Goal: Obtain resource: Download file/media

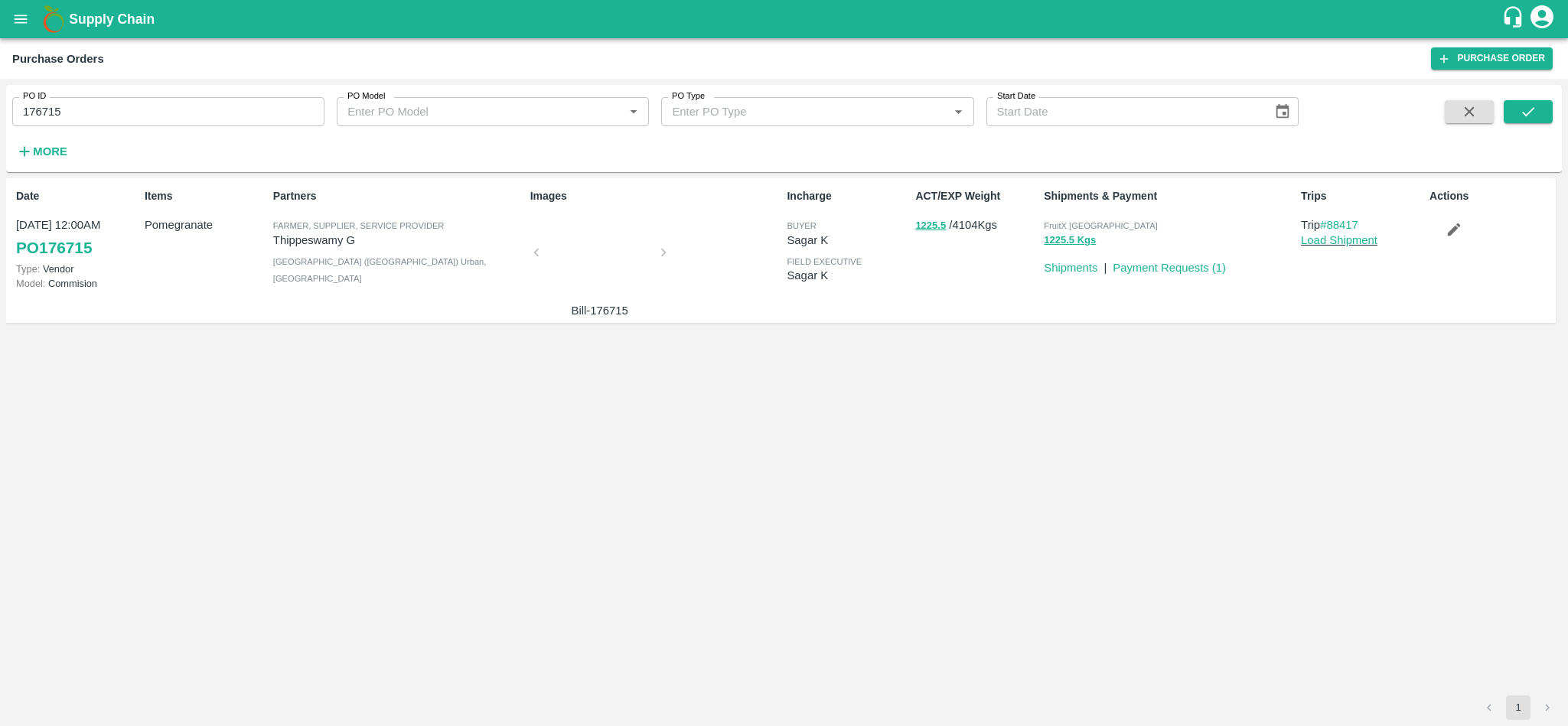
click at [198, 119] on input "176715" at bounding box center [167, 112] width 312 height 30
paste input "text"
type input "177004"
click at [1533, 111] on icon "submit" at bounding box center [1528, 111] width 17 height 17
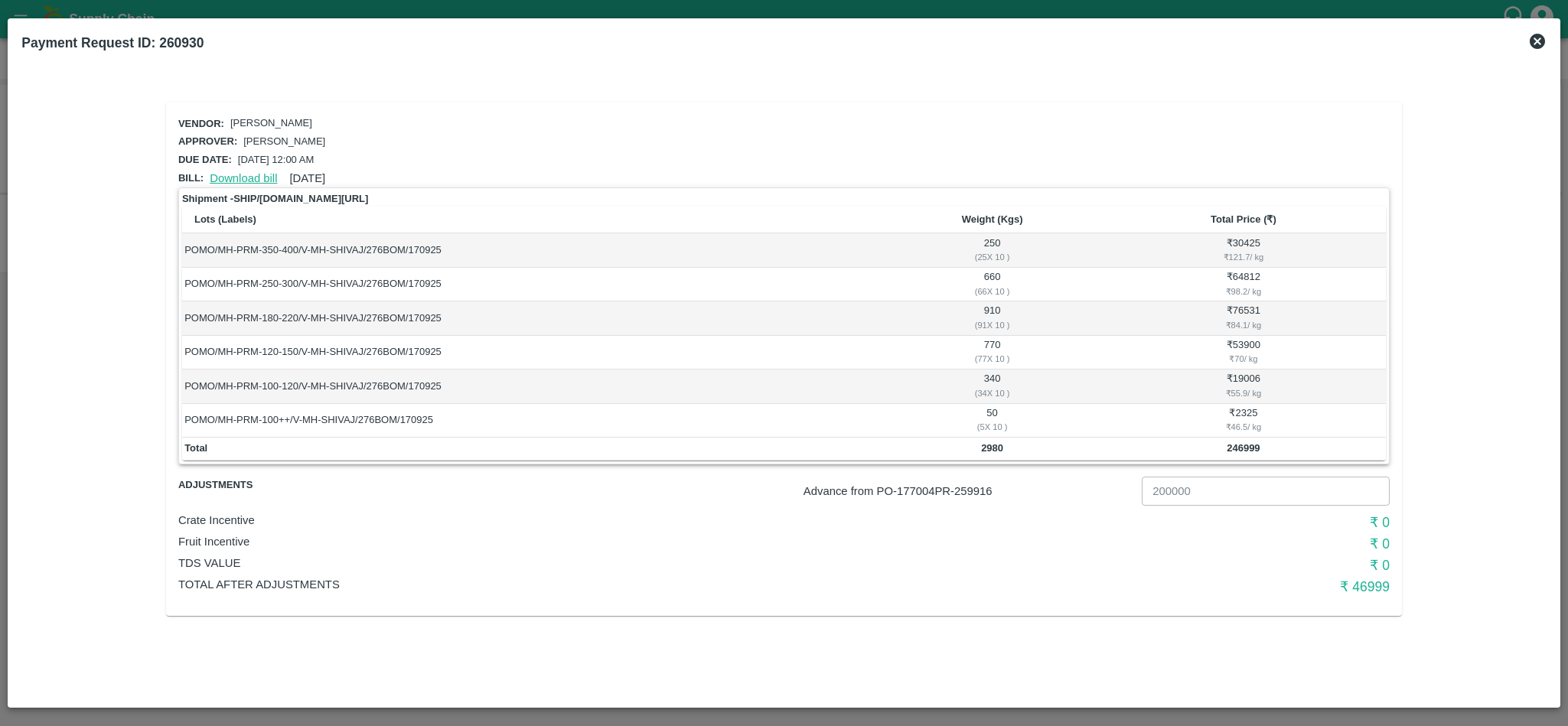
click at [228, 172] on link "Download bill" at bounding box center [243, 178] width 67 height 12
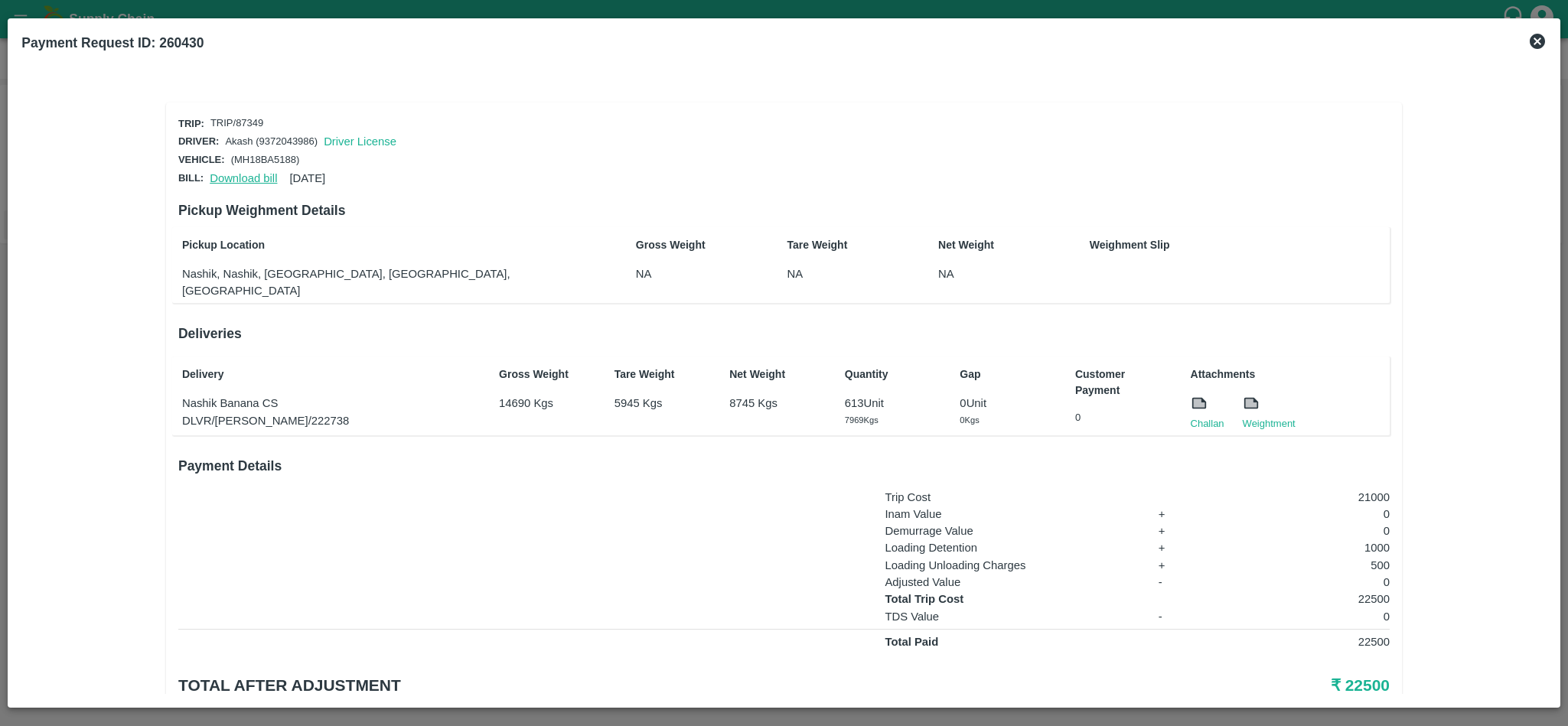
click at [243, 172] on link "Download bill" at bounding box center [243, 178] width 67 height 12
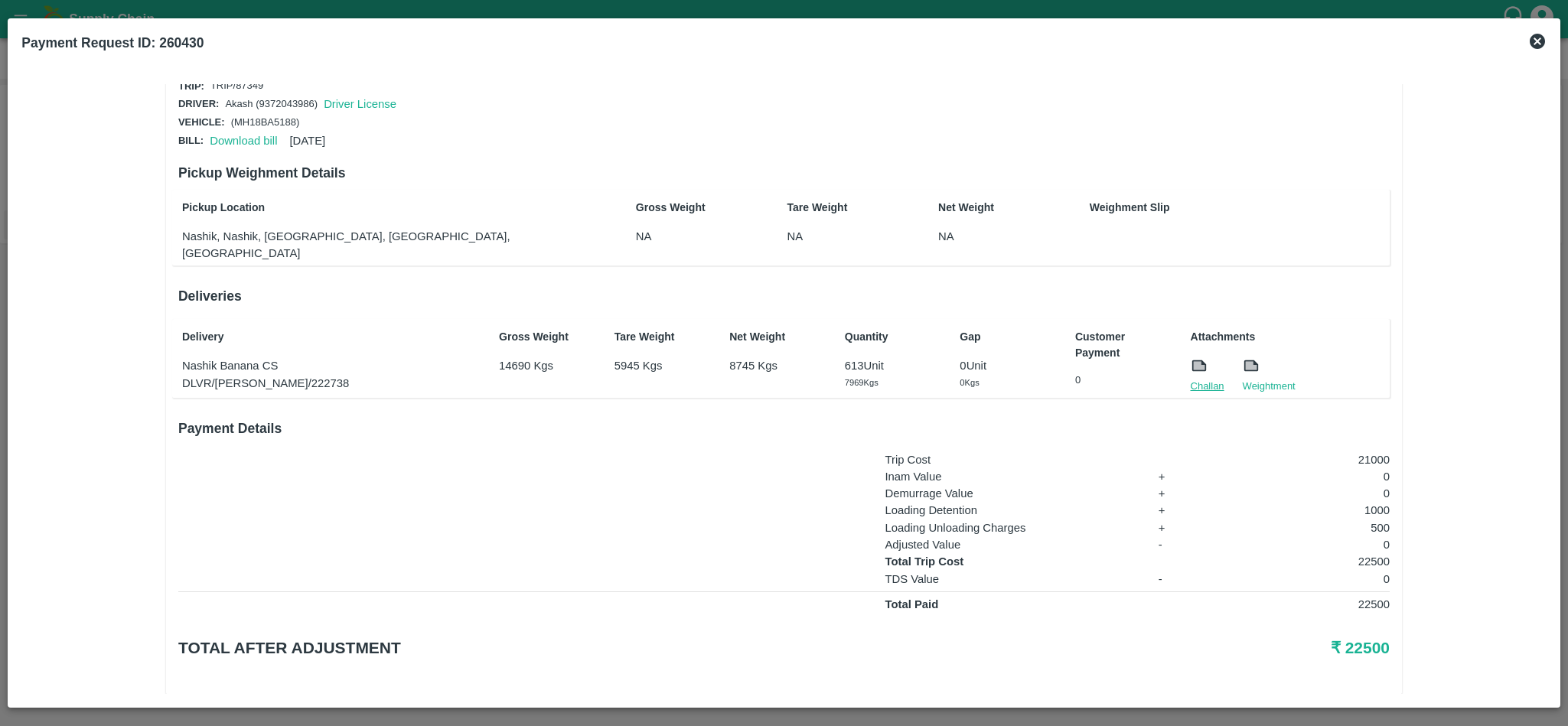
click at [1194, 379] on link "Challan" at bounding box center [1208, 387] width 33 height 16
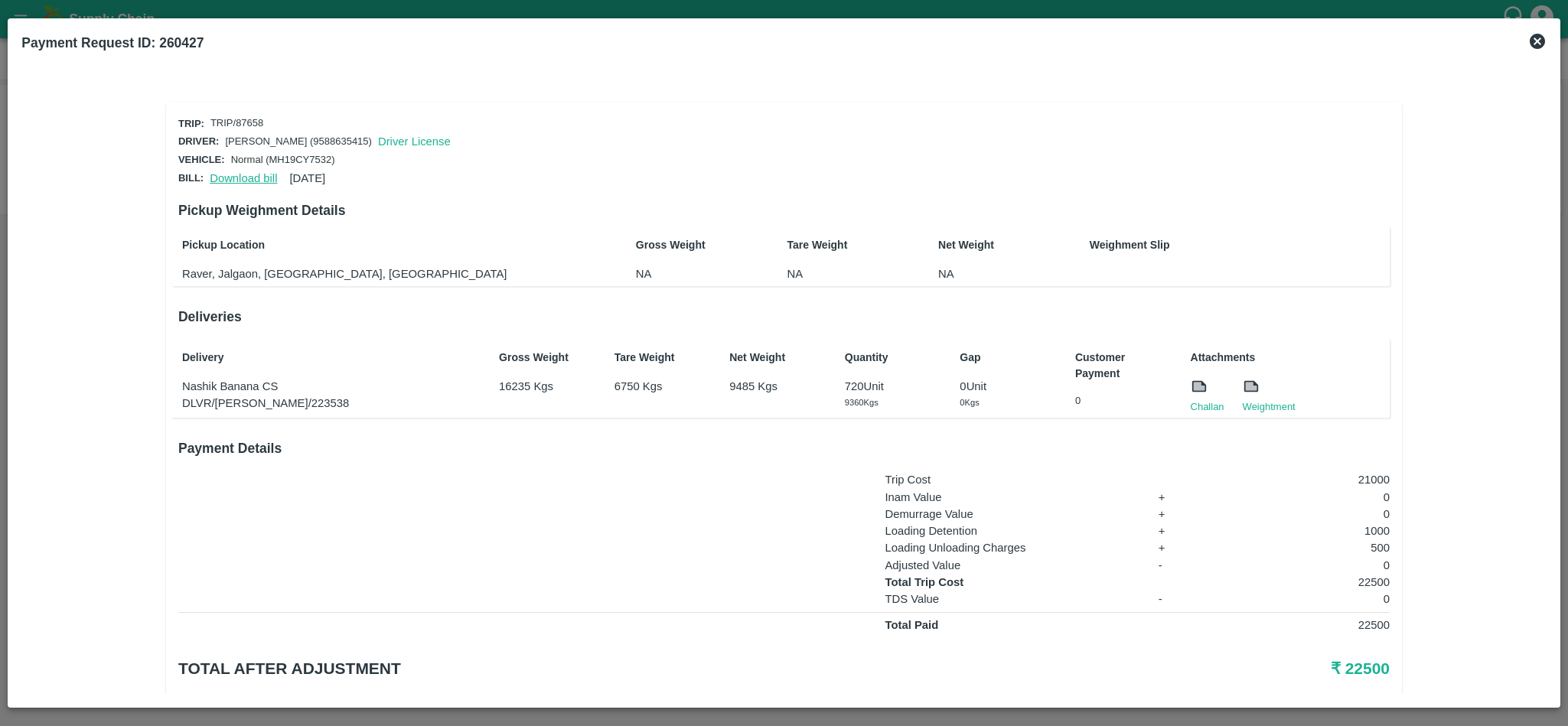
click at [235, 174] on link "Download bill" at bounding box center [243, 178] width 67 height 12
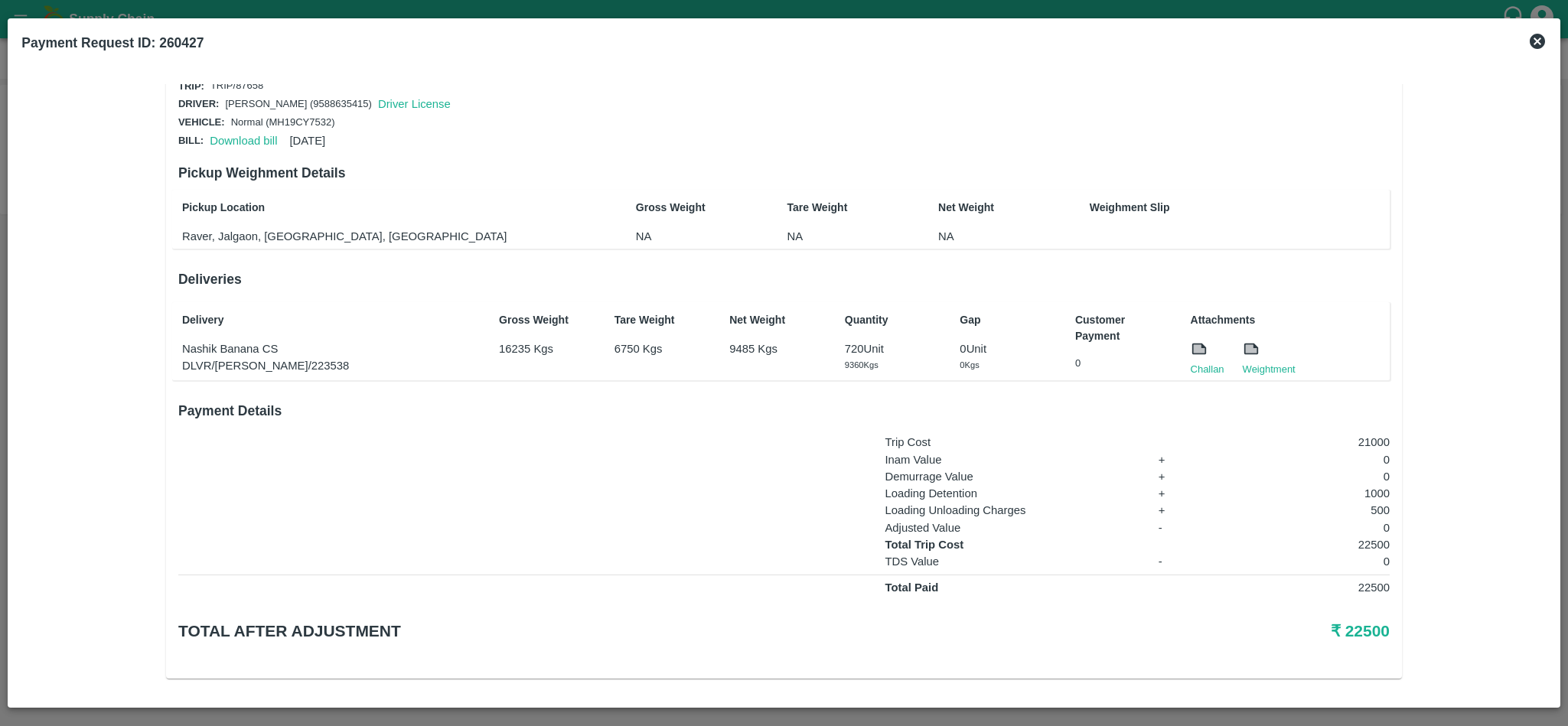
click at [1186, 359] on div "Challan" at bounding box center [1198, 349] width 52 height 54
click at [1193, 363] on link "Challan" at bounding box center [1208, 370] width 33 height 16
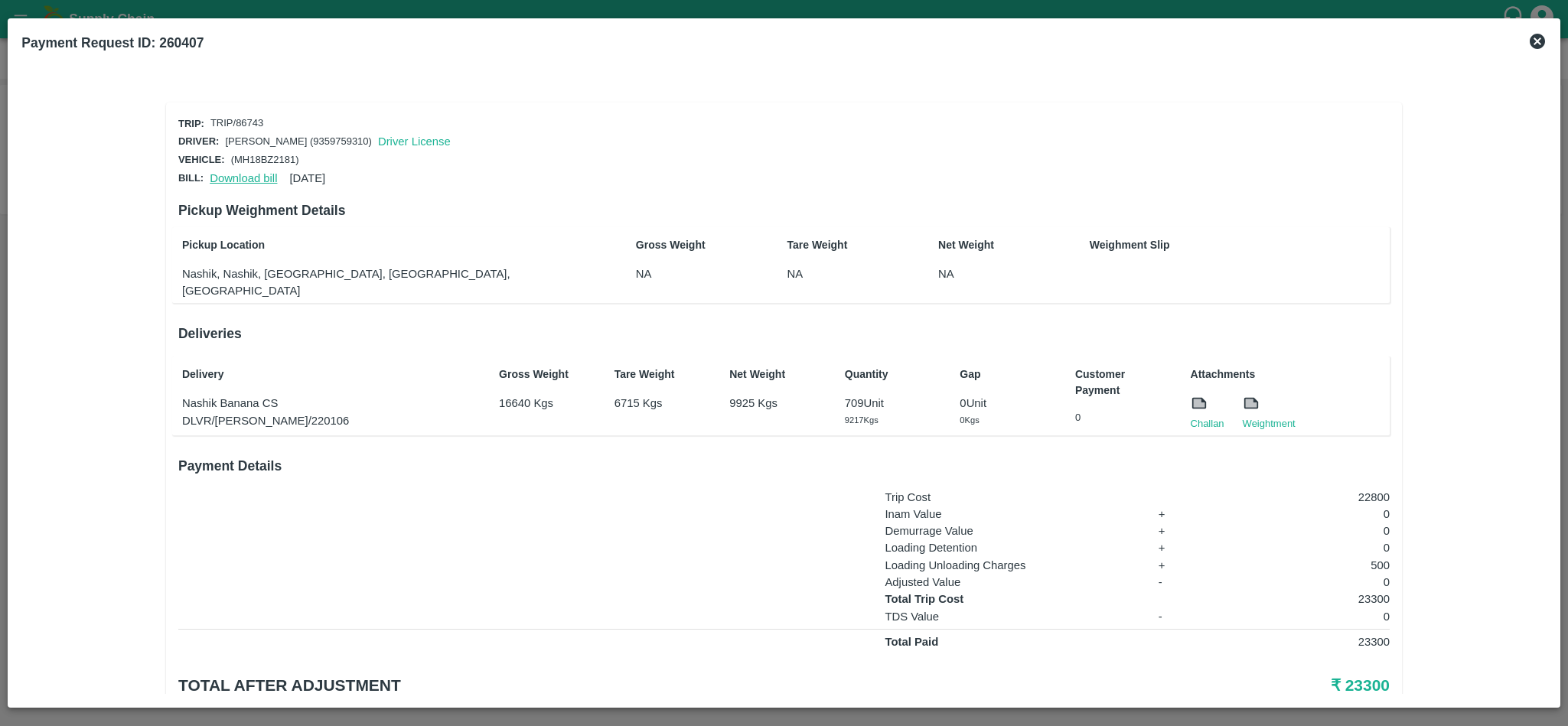
click at [225, 172] on link "Download bill" at bounding box center [243, 178] width 67 height 12
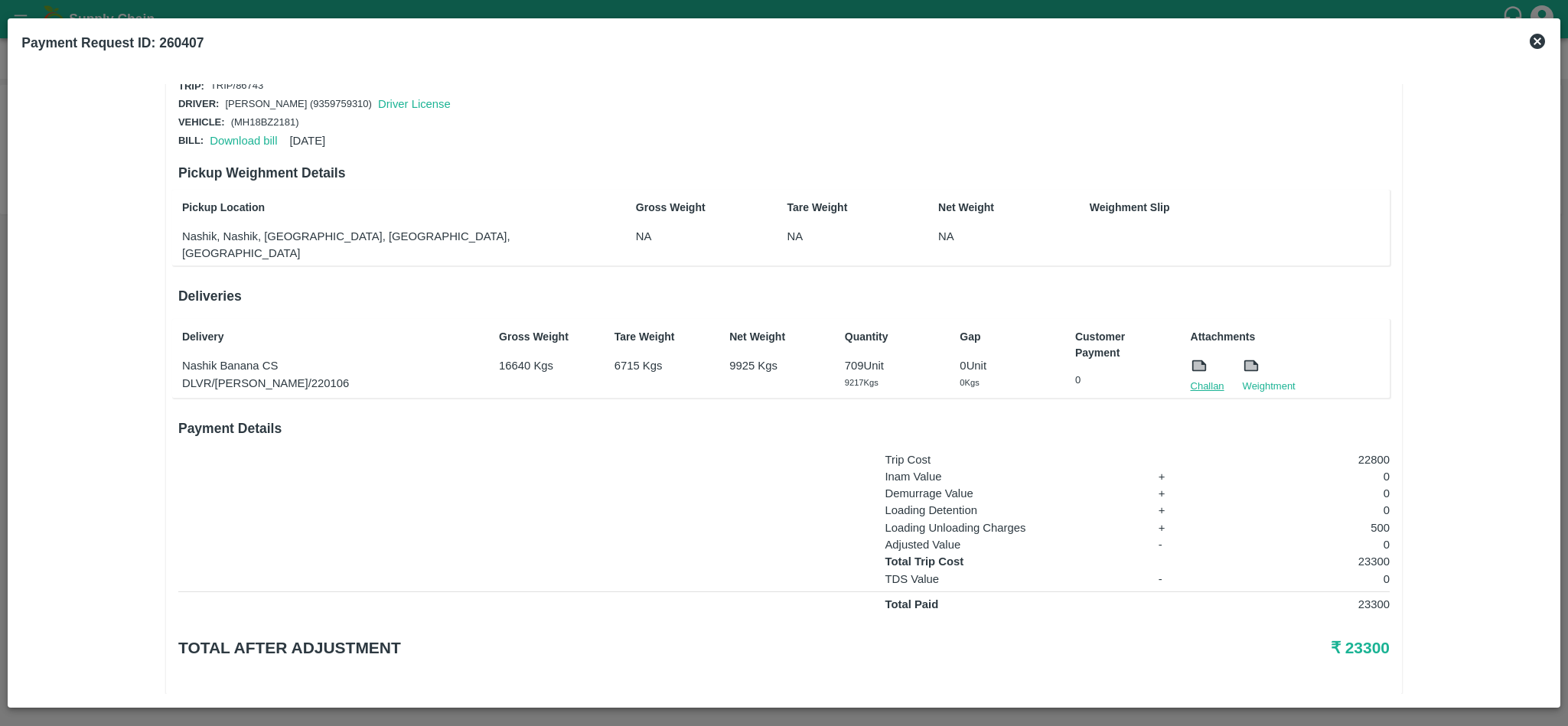
click at [1210, 379] on link "Challan" at bounding box center [1208, 387] width 33 height 16
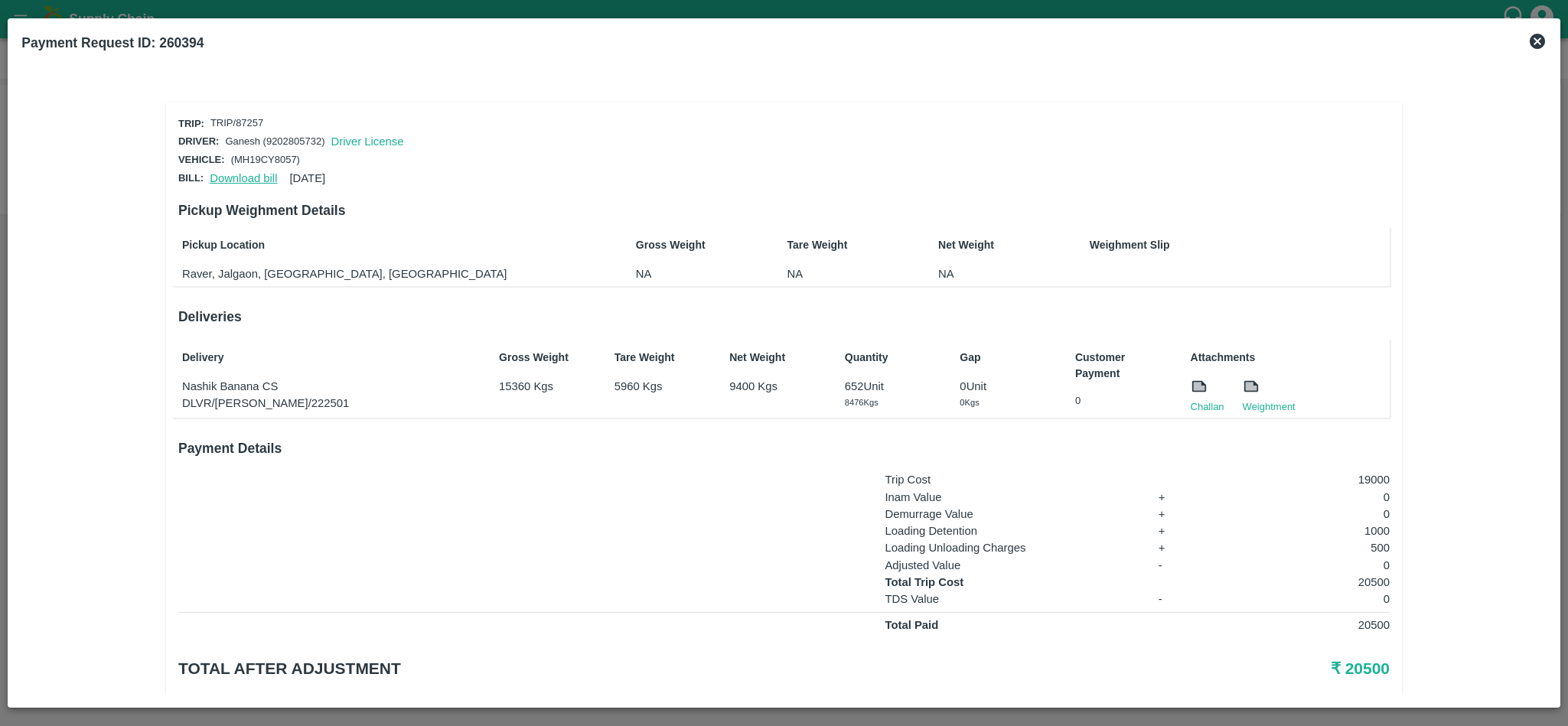
click at [231, 173] on link "Download bill" at bounding box center [243, 178] width 67 height 12
click at [1199, 405] on link "Challan" at bounding box center [1208, 408] width 33 height 16
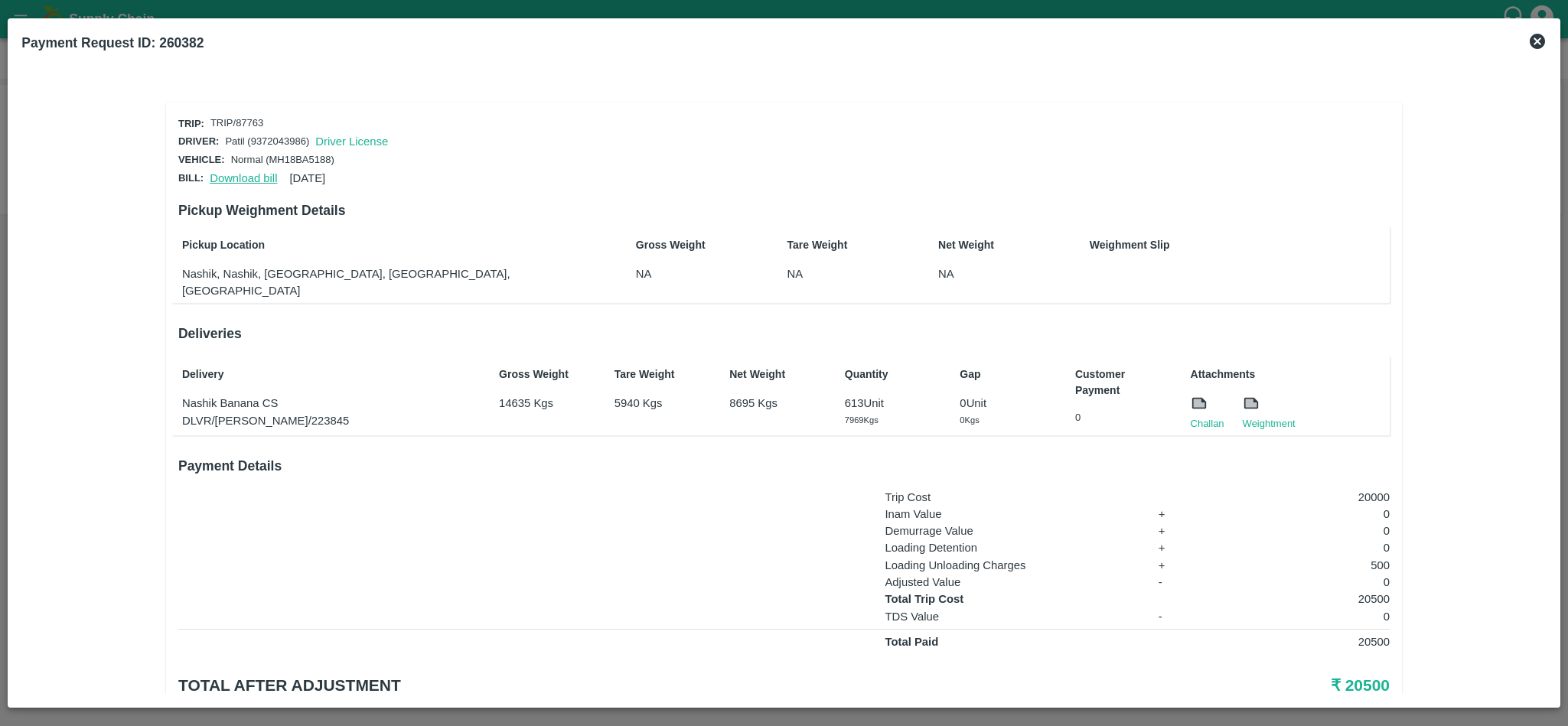
click at [239, 175] on link "Download bill" at bounding box center [243, 178] width 67 height 12
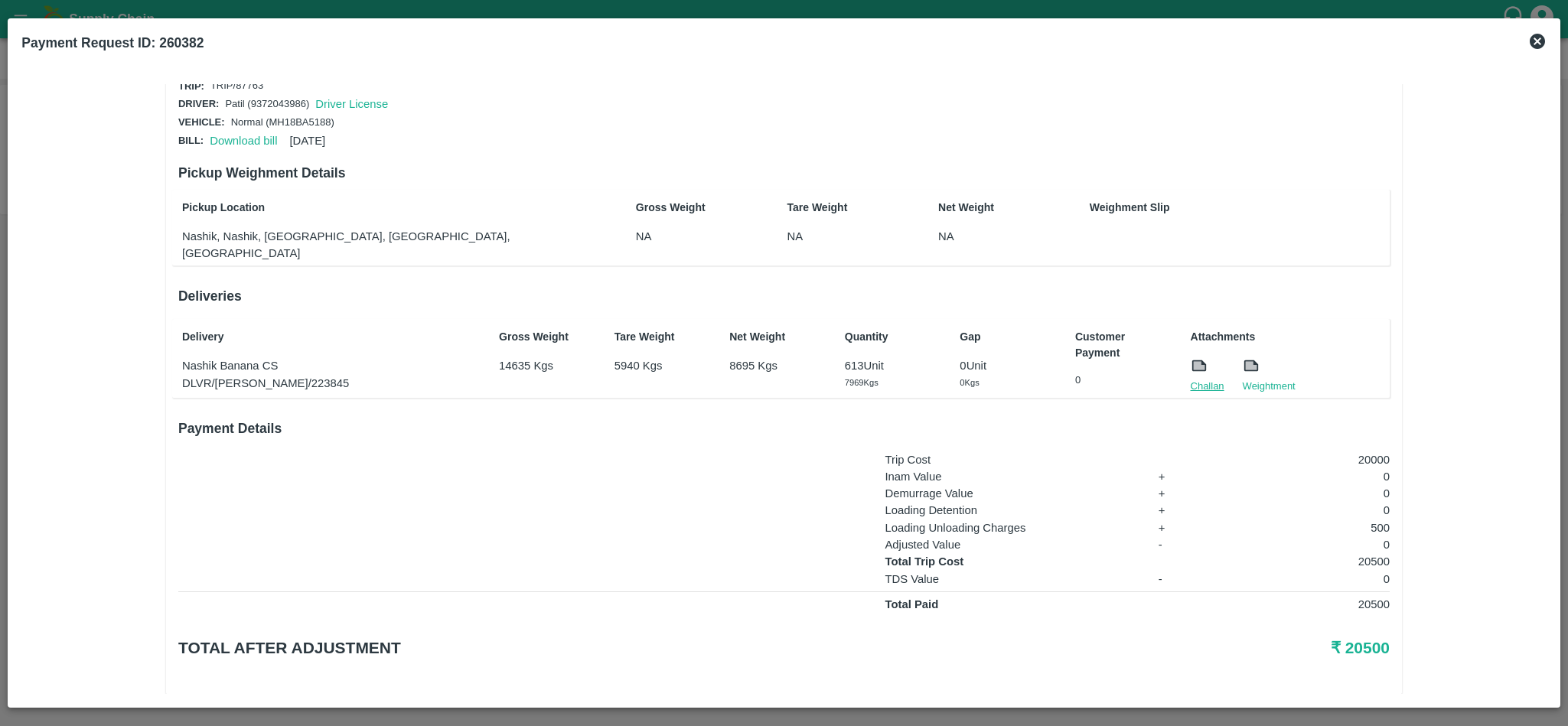
click at [1202, 379] on link "Challan" at bounding box center [1208, 387] width 33 height 16
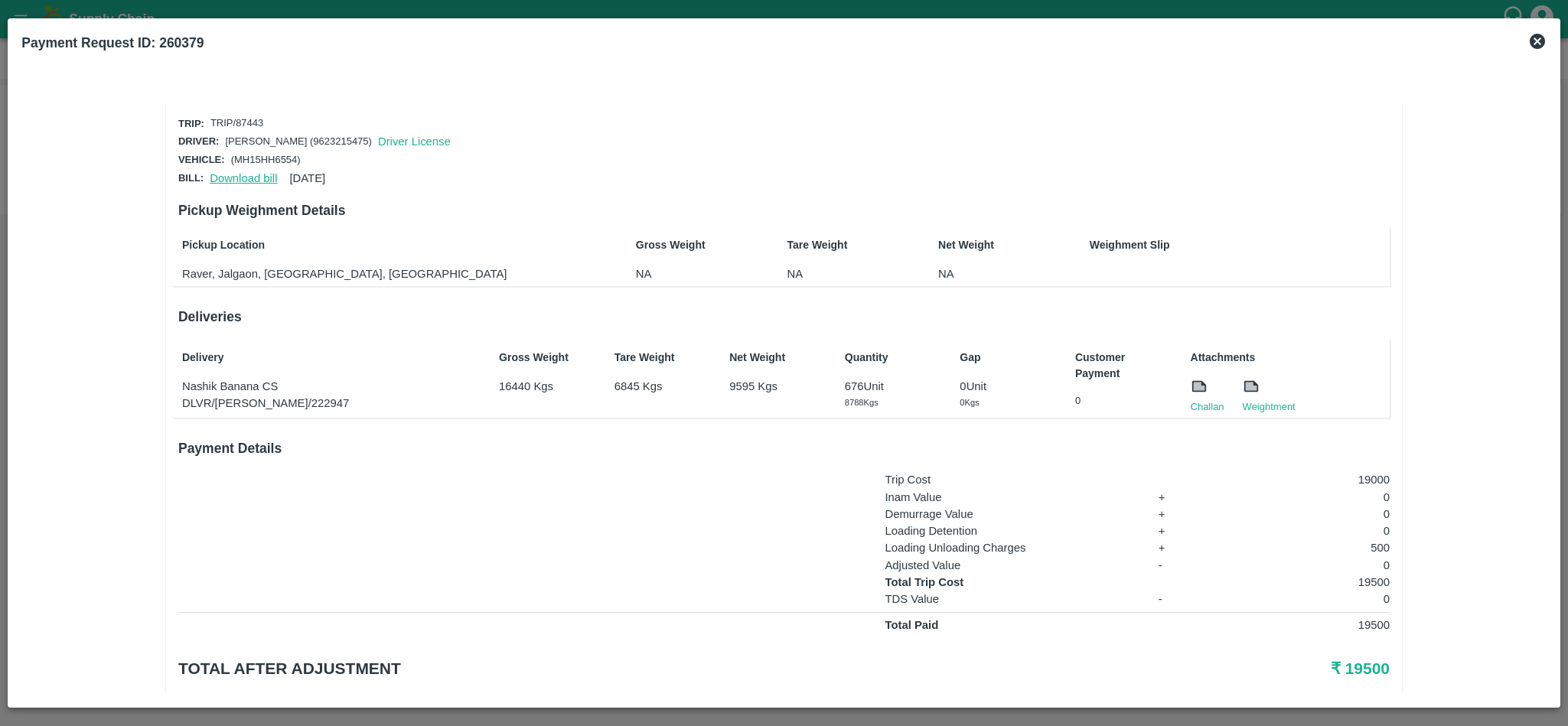
click at [236, 172] on link "Download bill" at bounding box center [243, 178] width 67 height 12
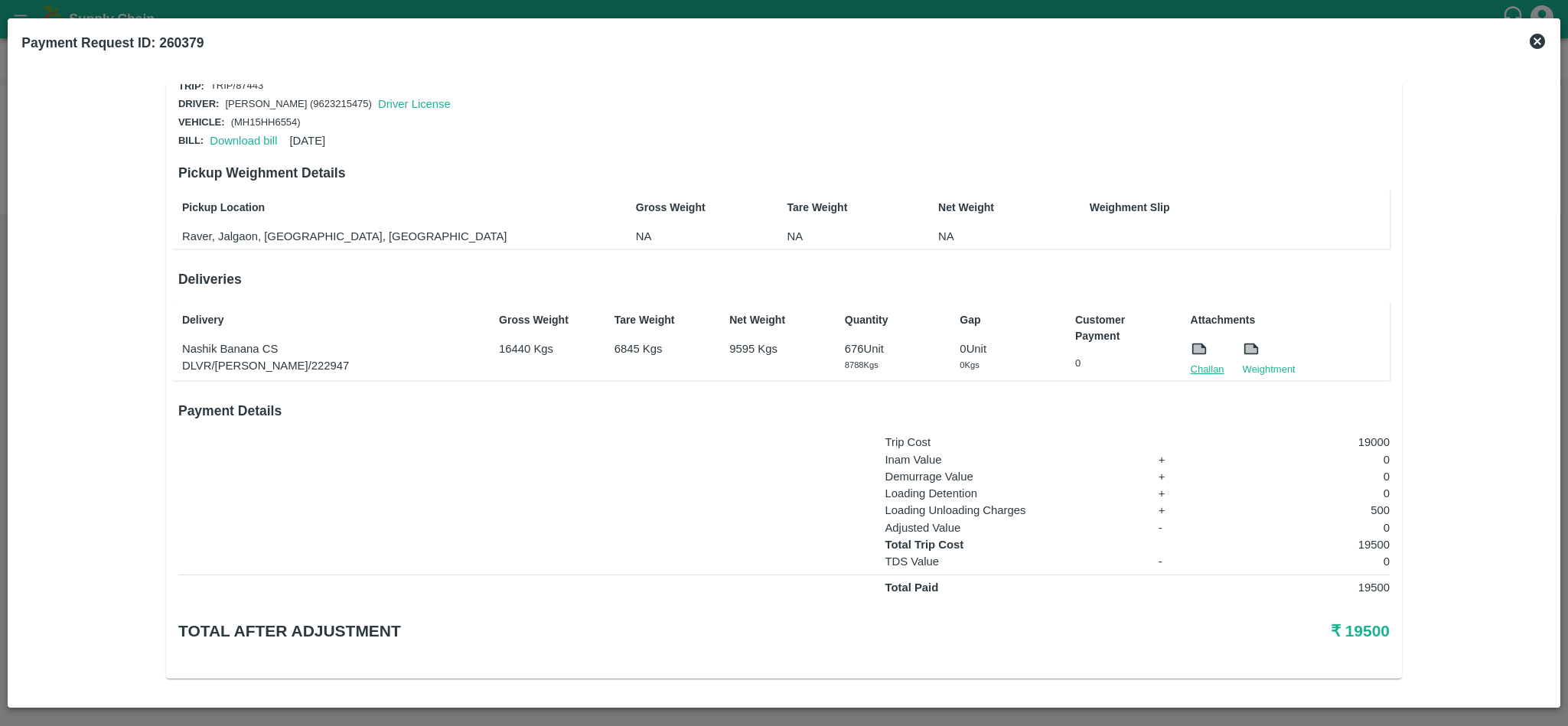
click at [1206, 372] on link "Challan" at bounding box center [1208, 370] width 33 height 16
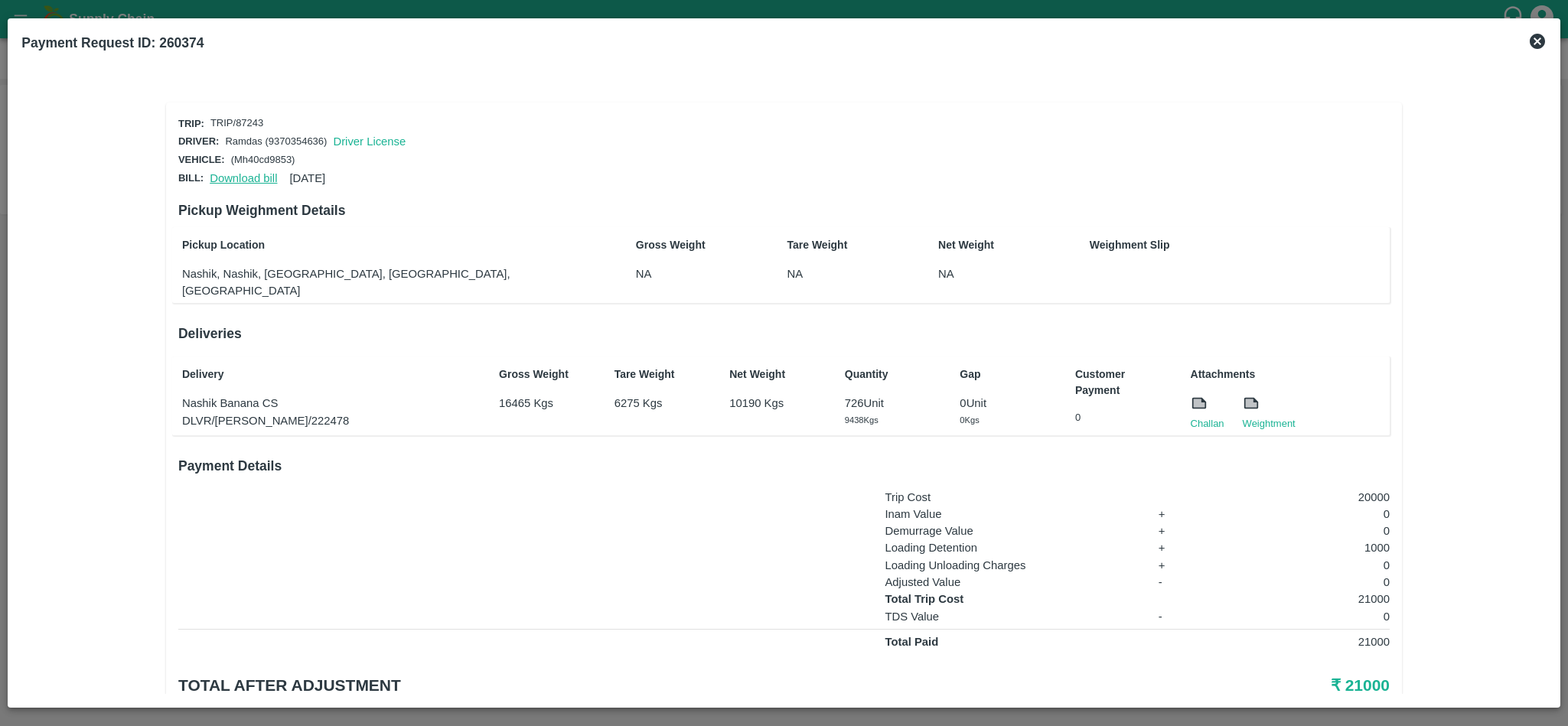
click at [242, 174] on link "Download bill" at bounding box center [243, 178] width 67 height 12
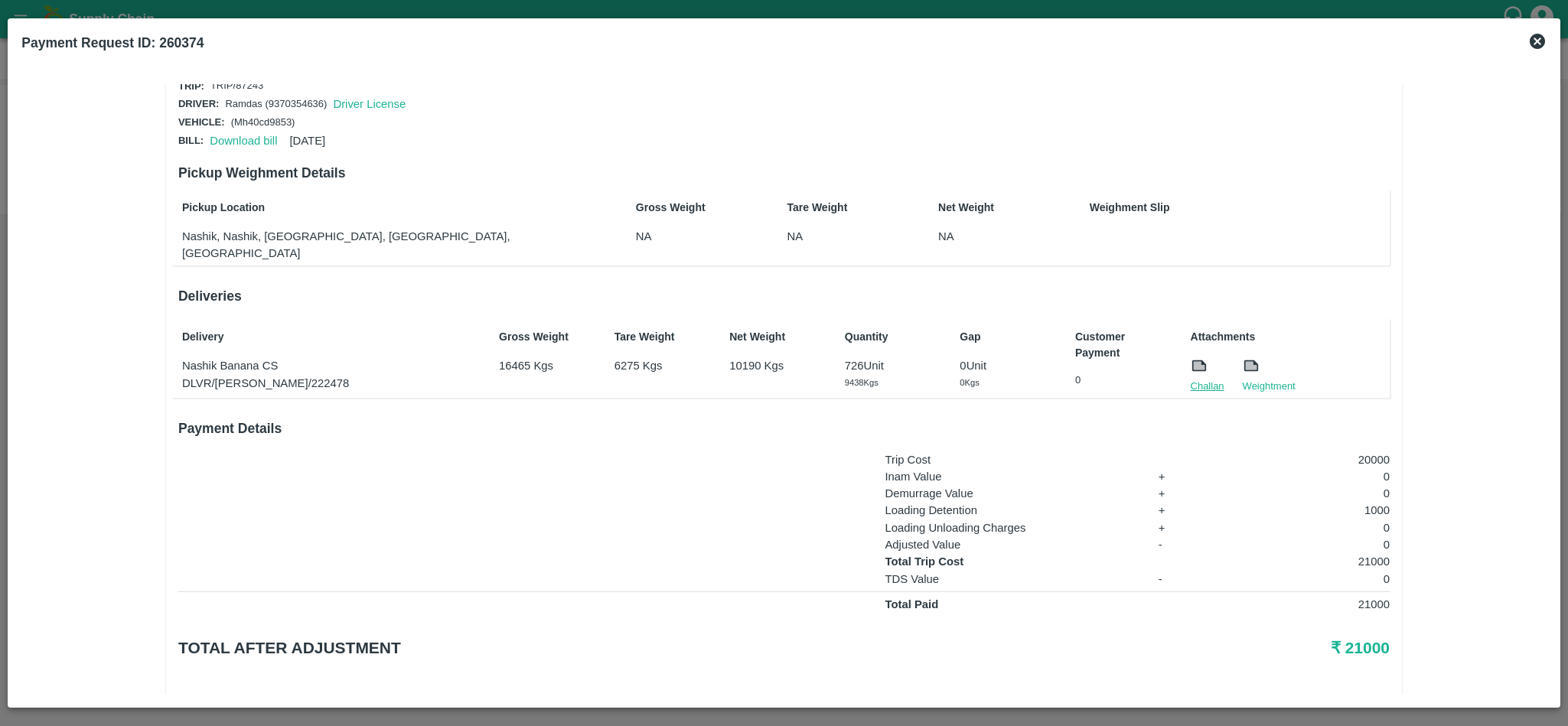
click at [1202, 379] on link "Challan" at bounding box center [1208, 387] width 33 height 16
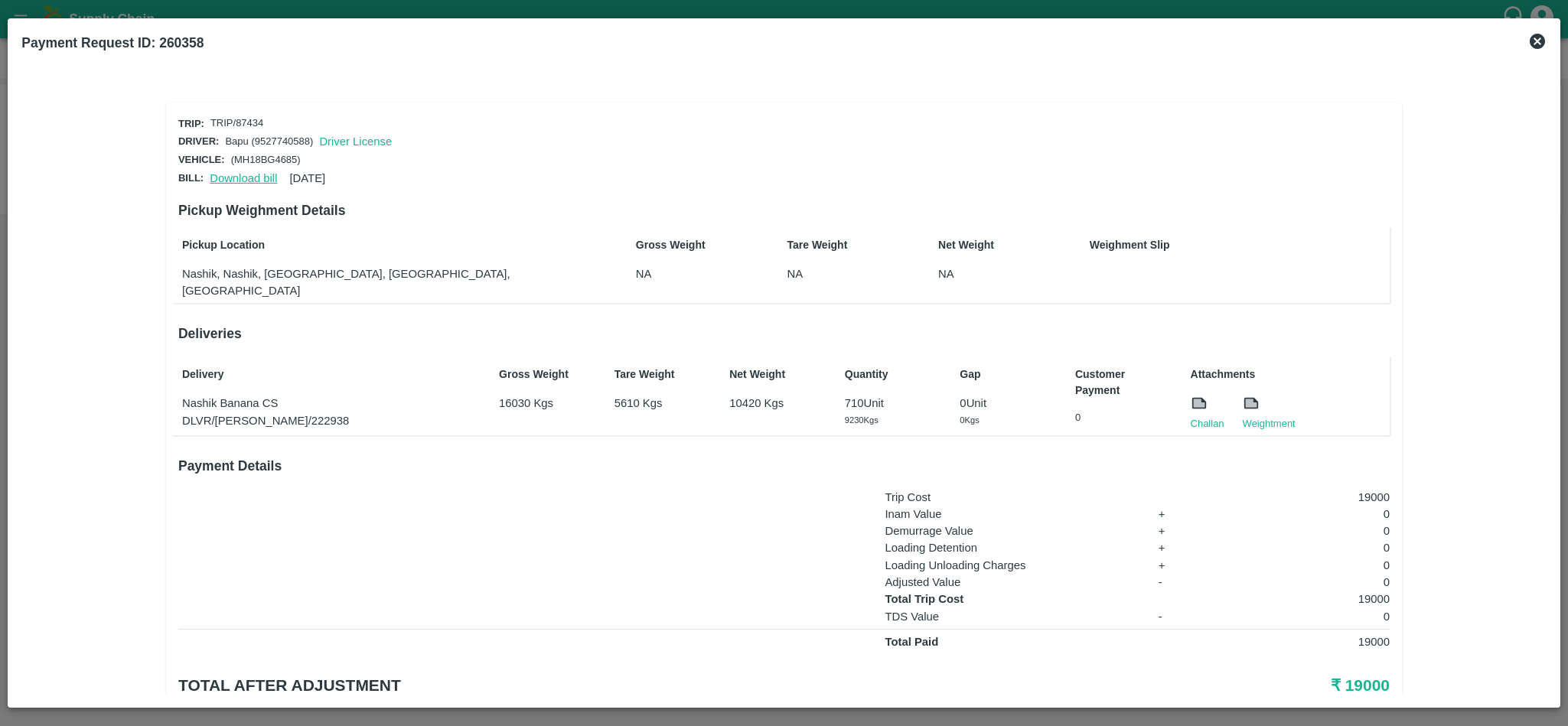
click at [232, 179] on link "Download bill" at bounding box center [243, 178] width 67 height 12
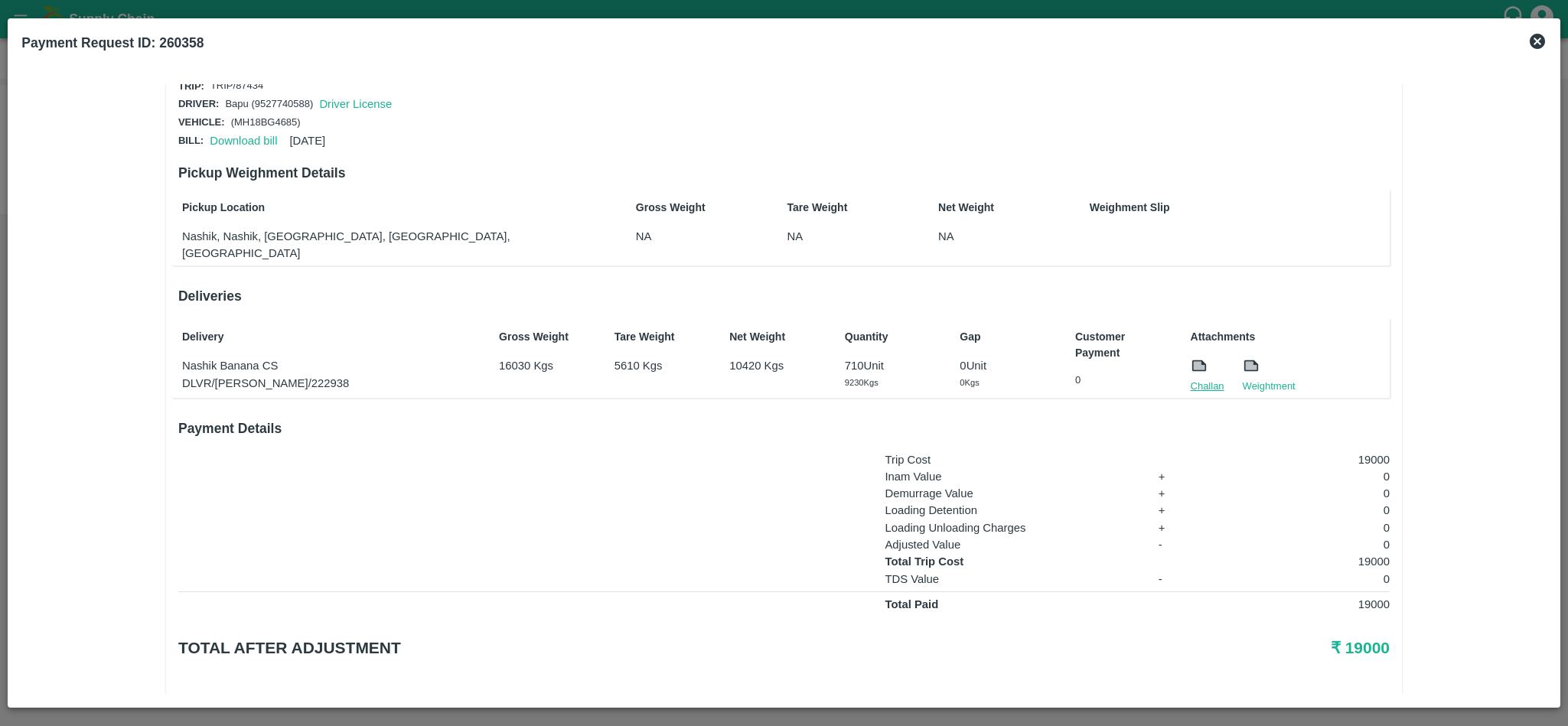
click at [1194, 379] on link "Challan" at bounding box center [1208, 387] width 33 height 16
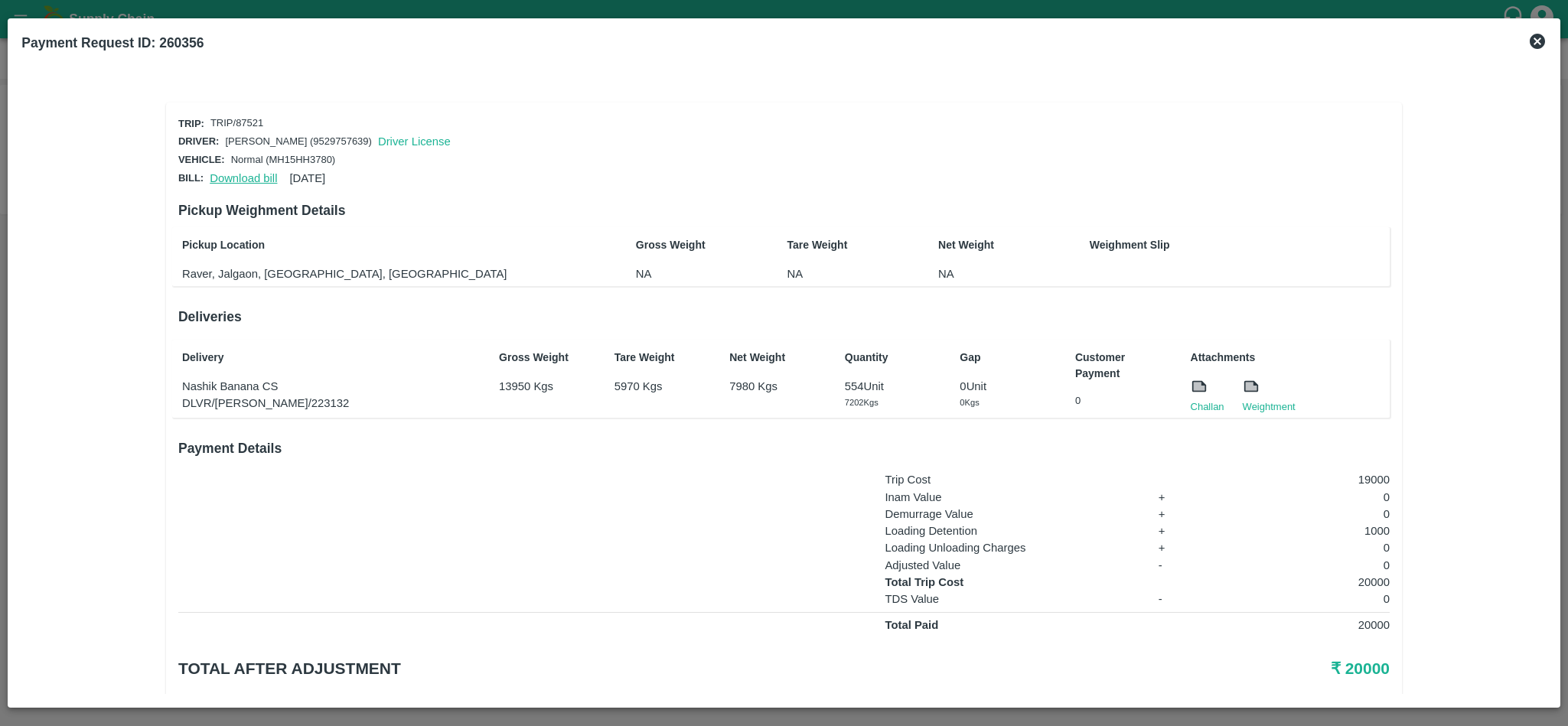
click at [237, 172] on link "Download bill" at bounding box center [243, 178] width 67 height 12
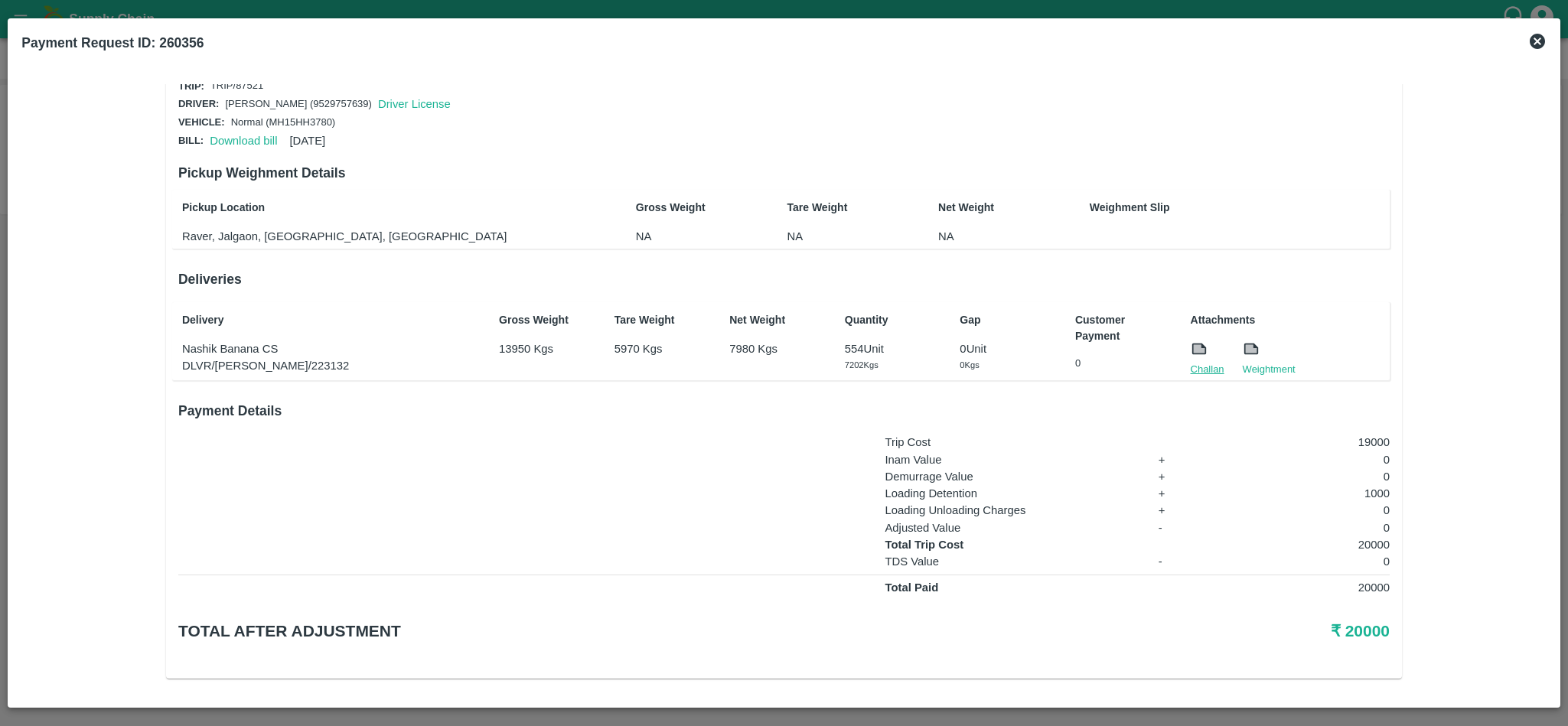
click at [1204, 363] on link "Challan" at bounding box center [1208, 370] width 33 height 16
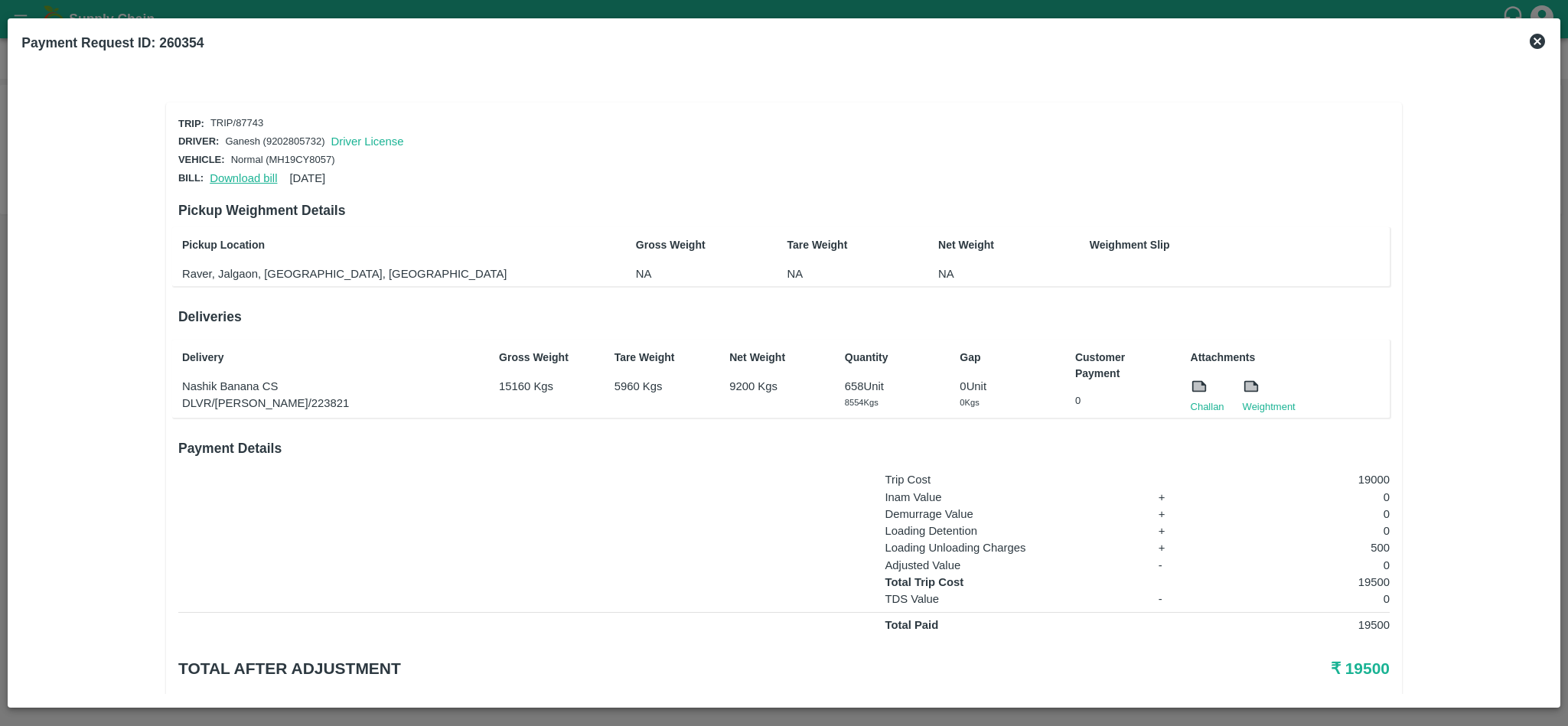
click at [228, 175] on link "Download bill" at bounding box center [243, 178] width 67 height 12
click at [1204, 405] on link "Challan" at bounding box center [1208, 408] width 33 height 16
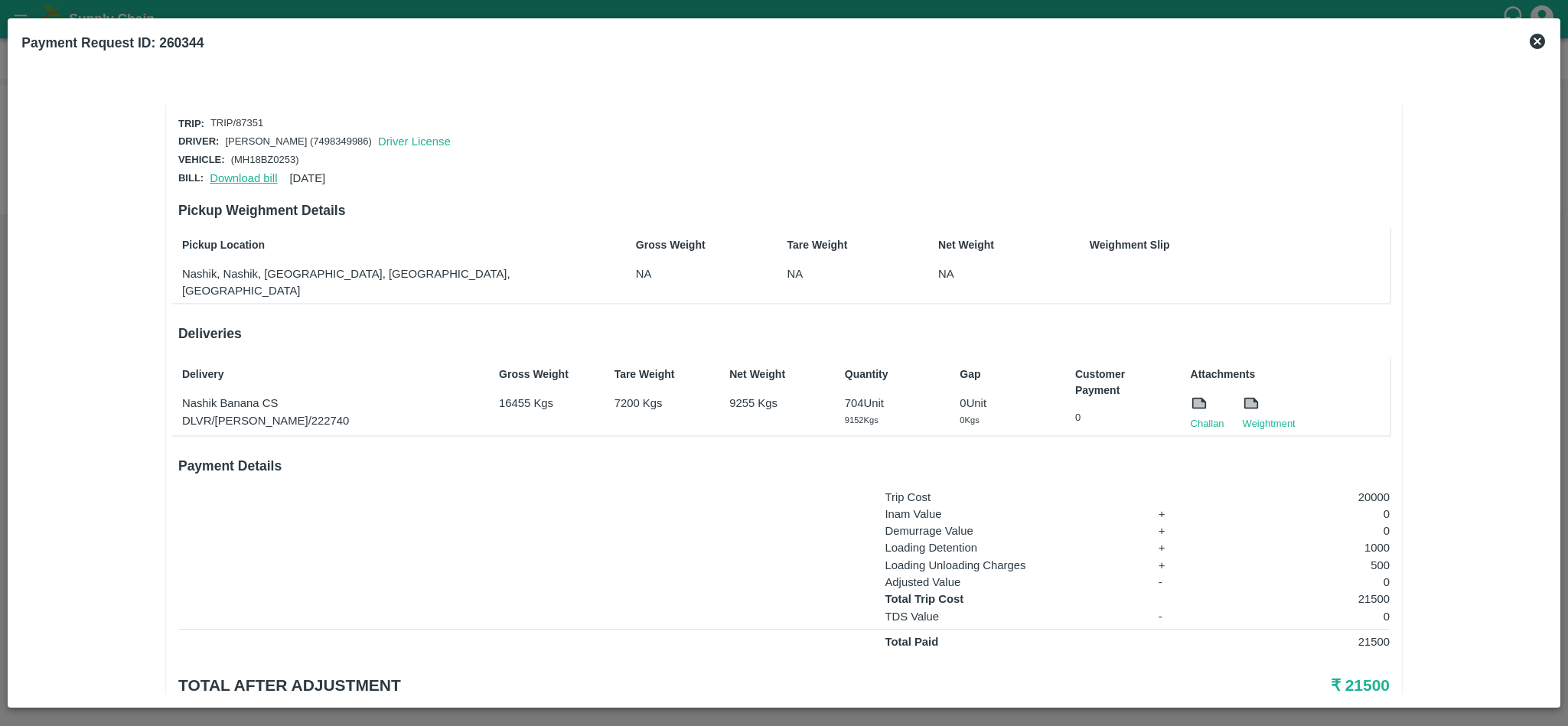
click at [246, 175] on link "Download bill" at bounding box center [243, 178] width 67 height 12
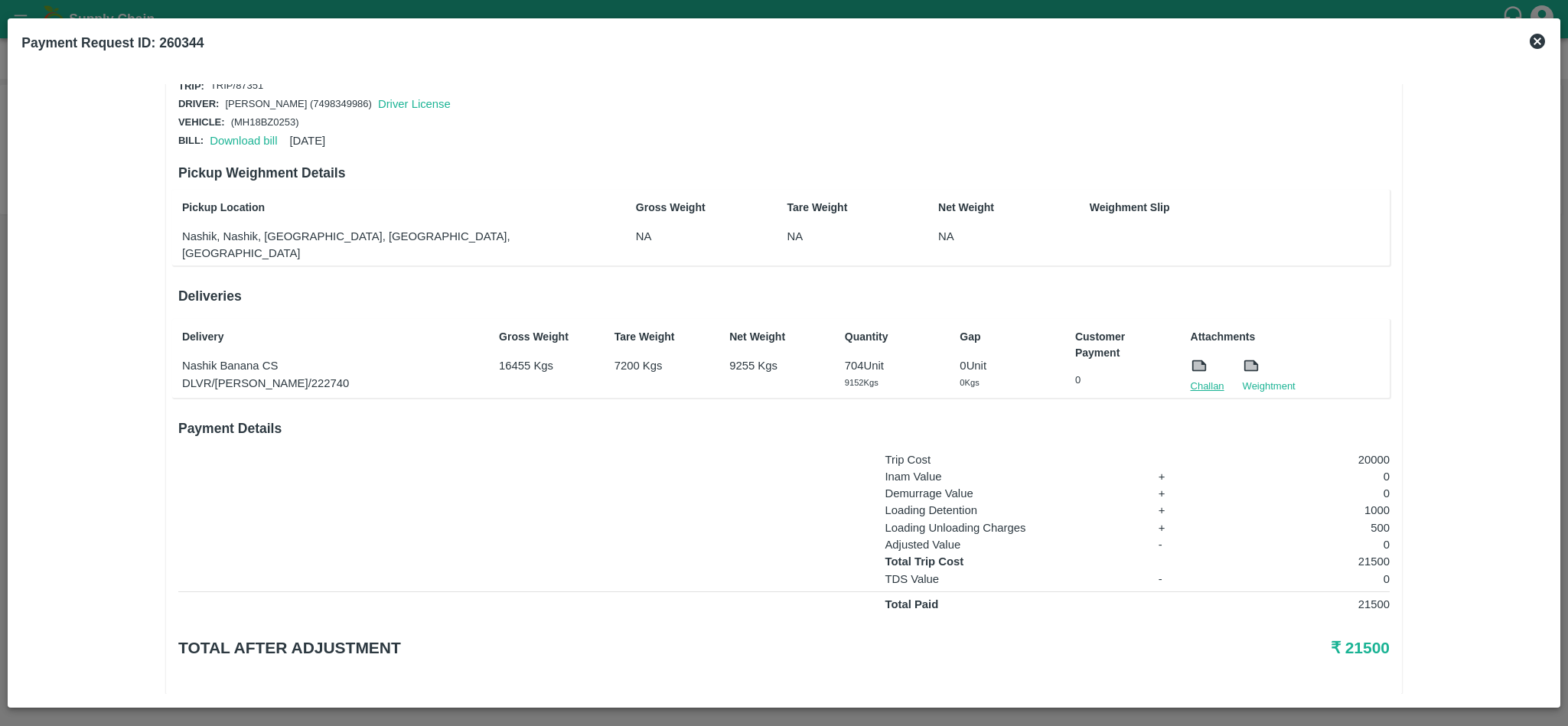
click at [1209, 379] on link "Challan" at bounding box center [1208, 387] width 33 height 16
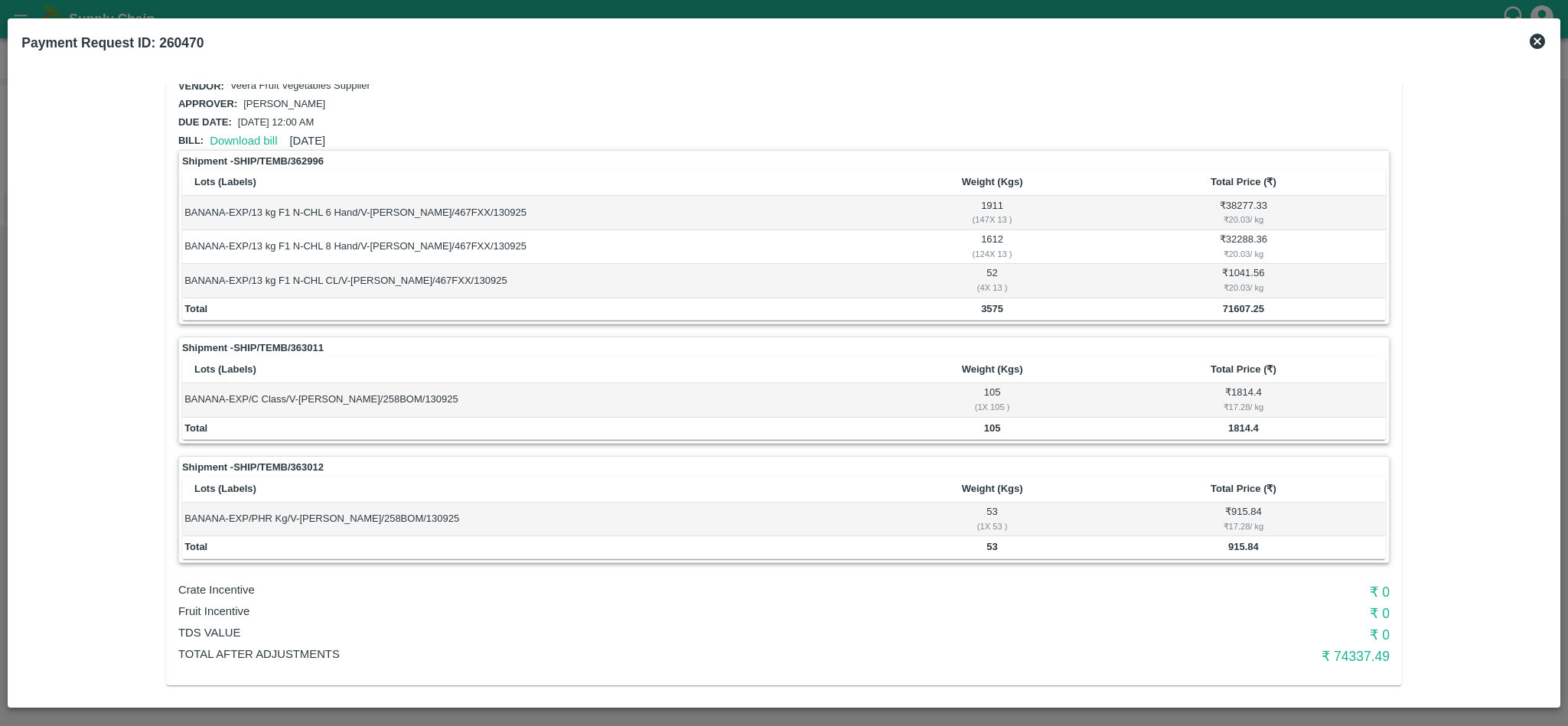
scroll to position [50, 0]
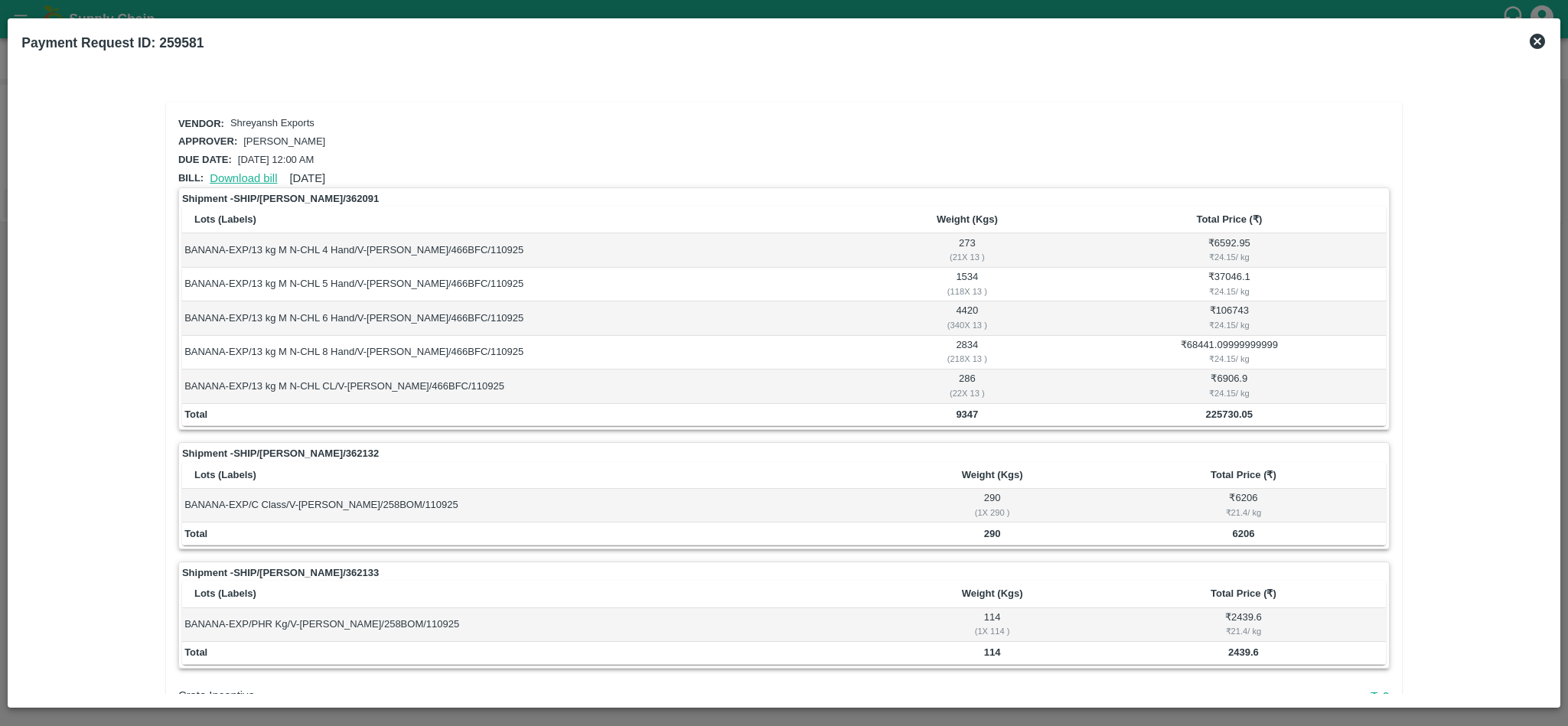
click at [243, 172] on link "Download bill" at bounding box center [243, 178] width 67 height 12
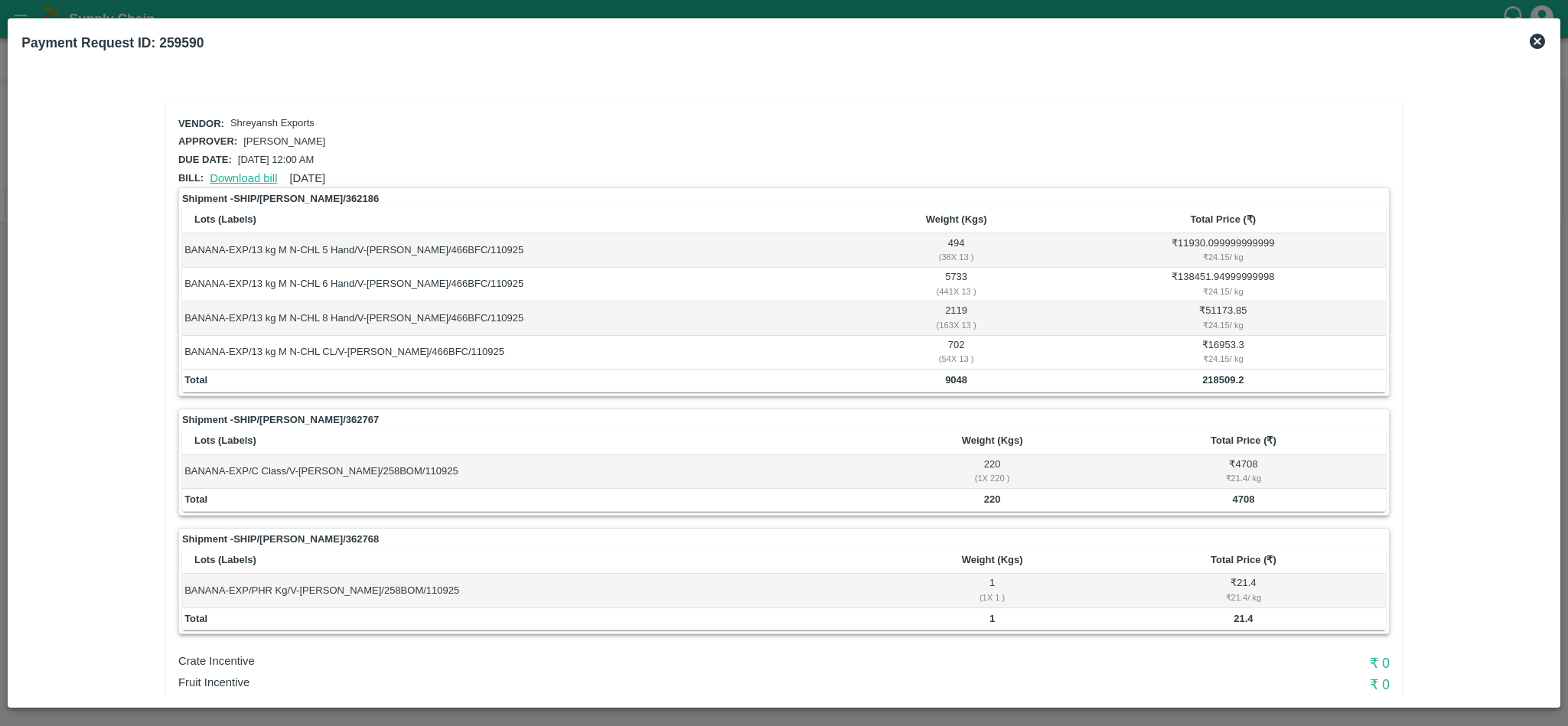
click at [249, 172] on link "Download bill" at bounding box center [243, 178] width 67 height 12
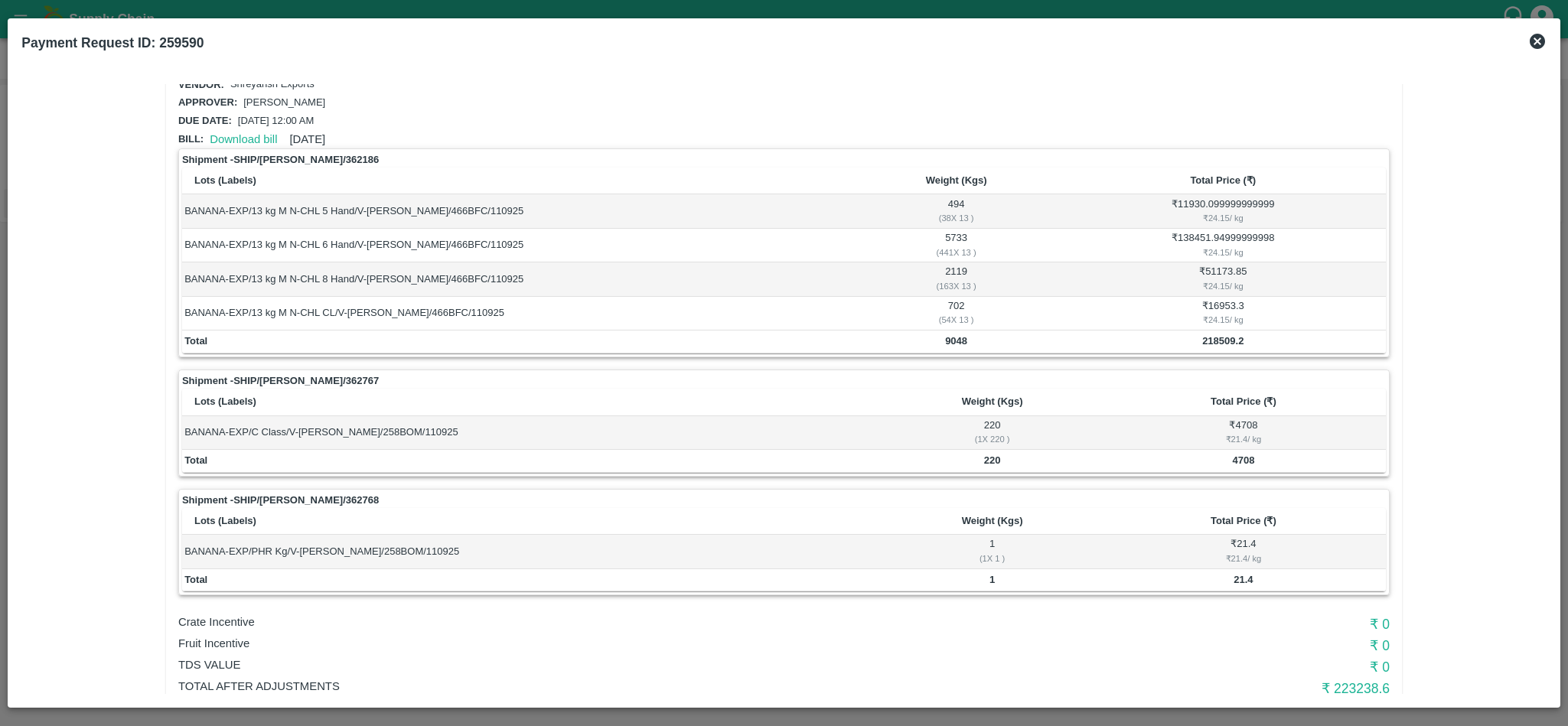
scroll to position [35, 0]
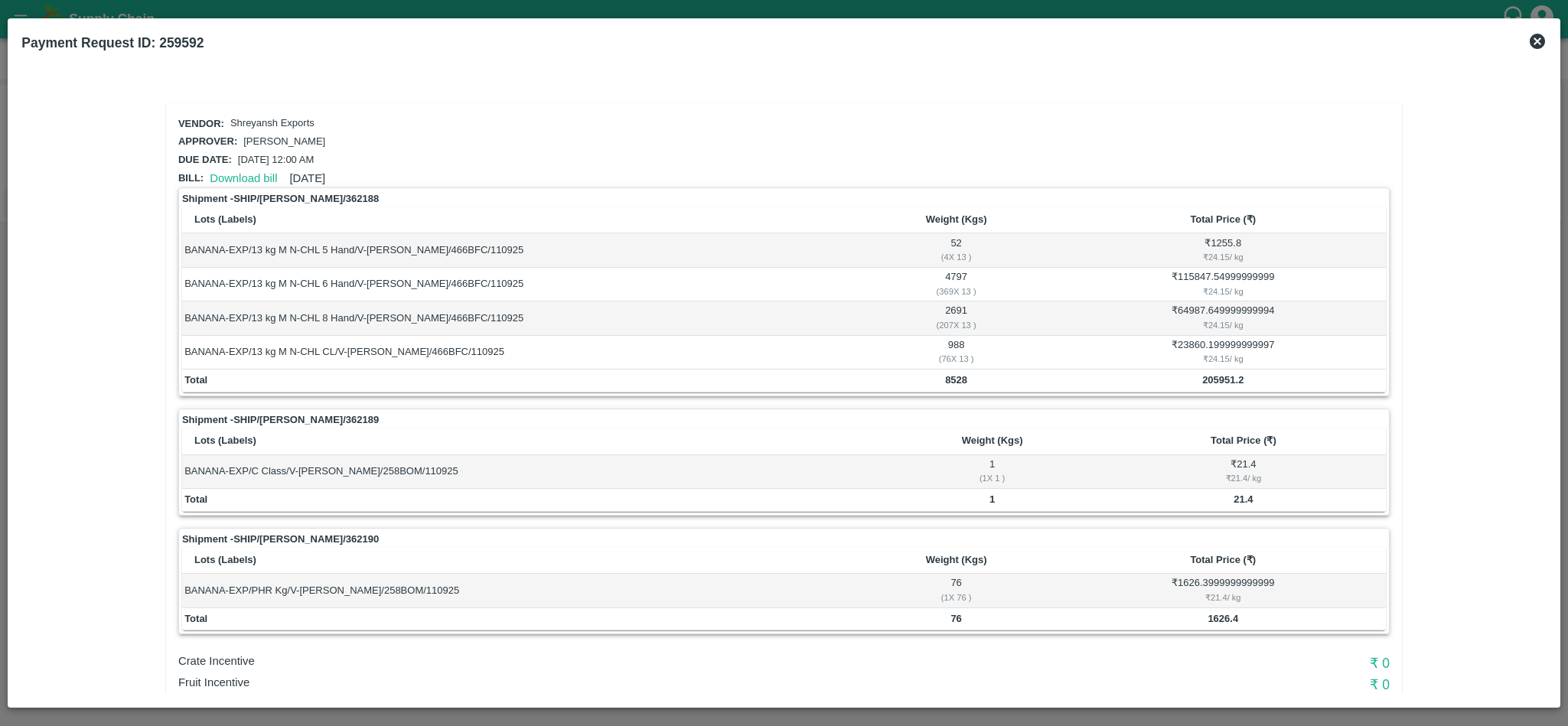
click at [245, 165] on div "Download bill [DATE]" at bounding box center [265, 174] width 122 height 23
click at [244, 172] on link "Download bill" at bounding box center [243, 178] width 67 height 12
click at [230, 173] on link "Download bill" at bounding box center [243, 178] width 67 height 12
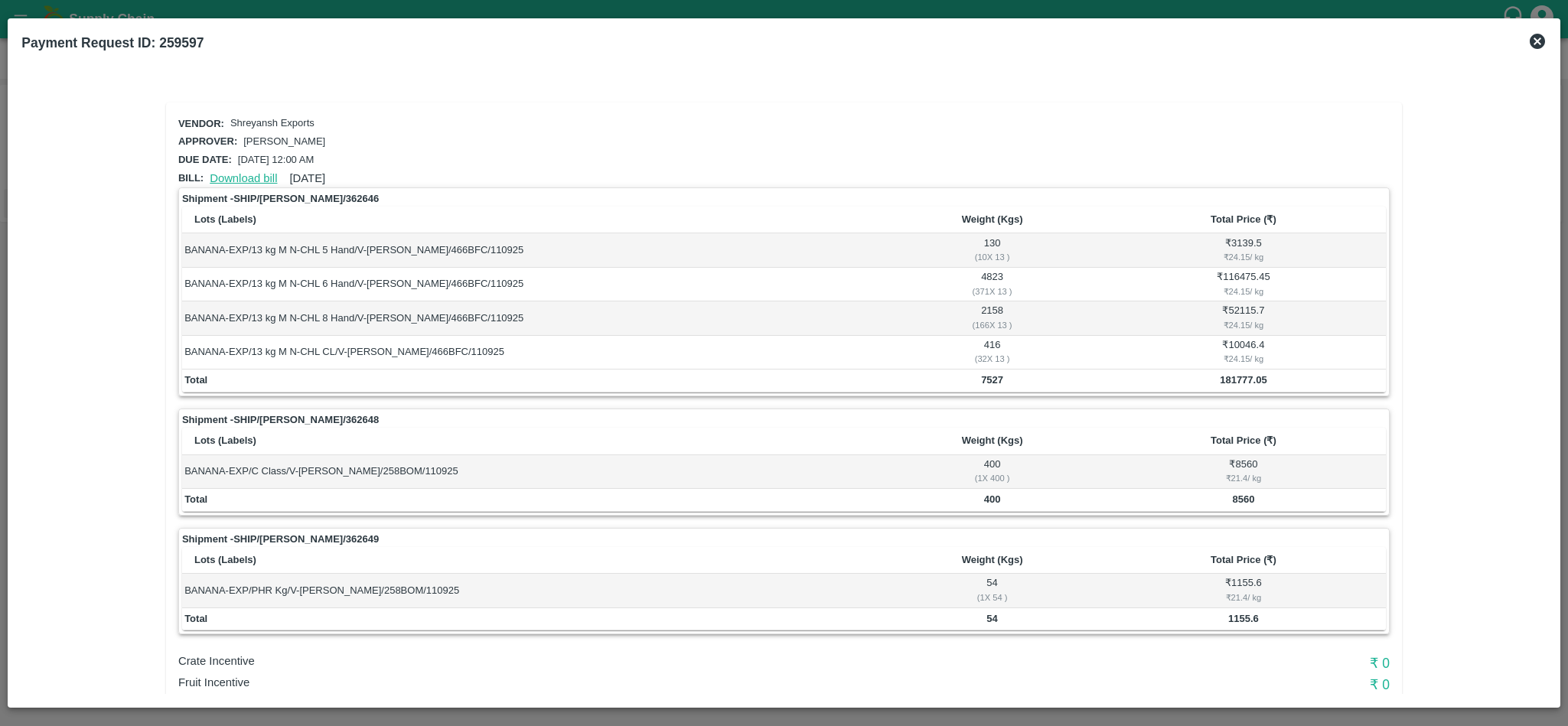
click at [253, 172] on link "Download bill" at bounding box center [243, 178] width 67 height 12
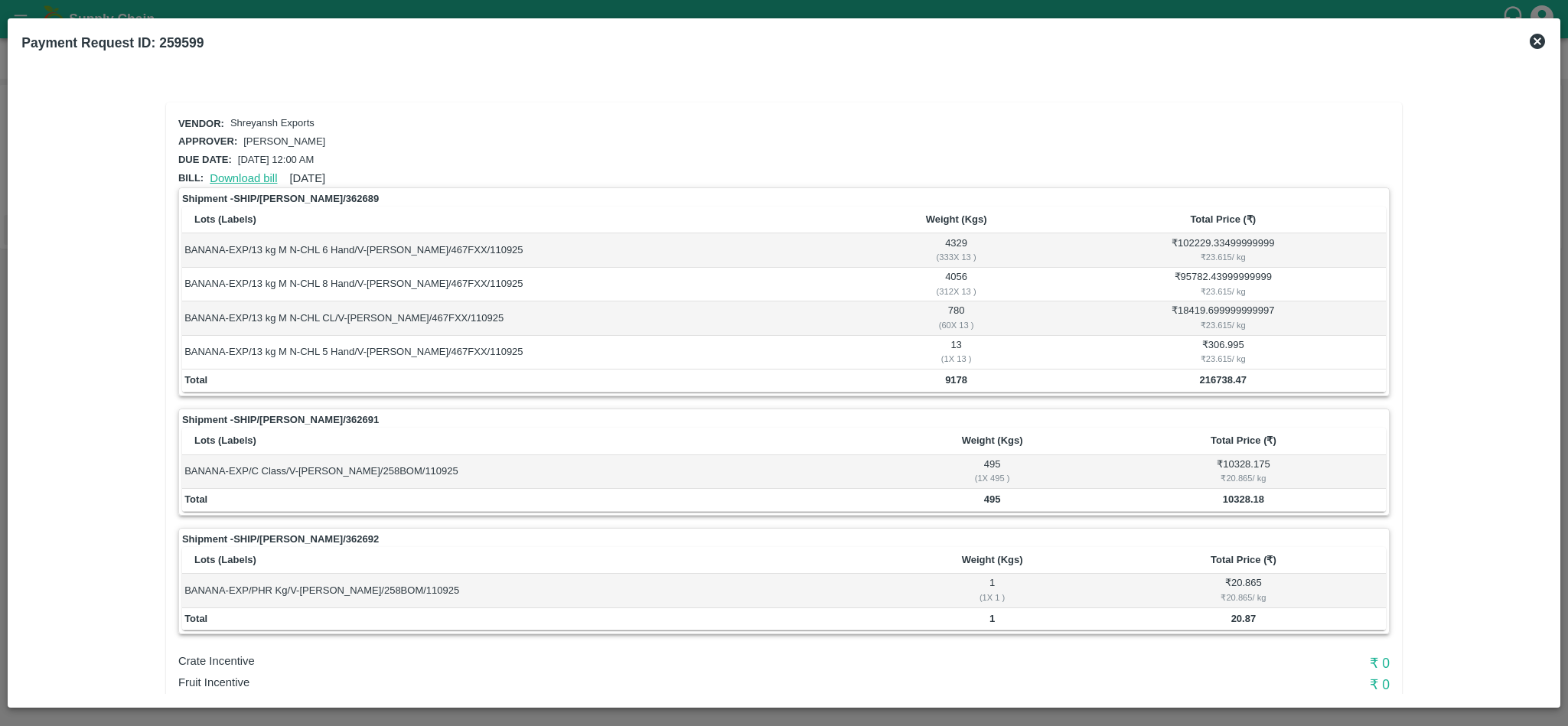
click at [229, 172] on link "Download bill" at bounding box center [243, 178] width 67 height 12
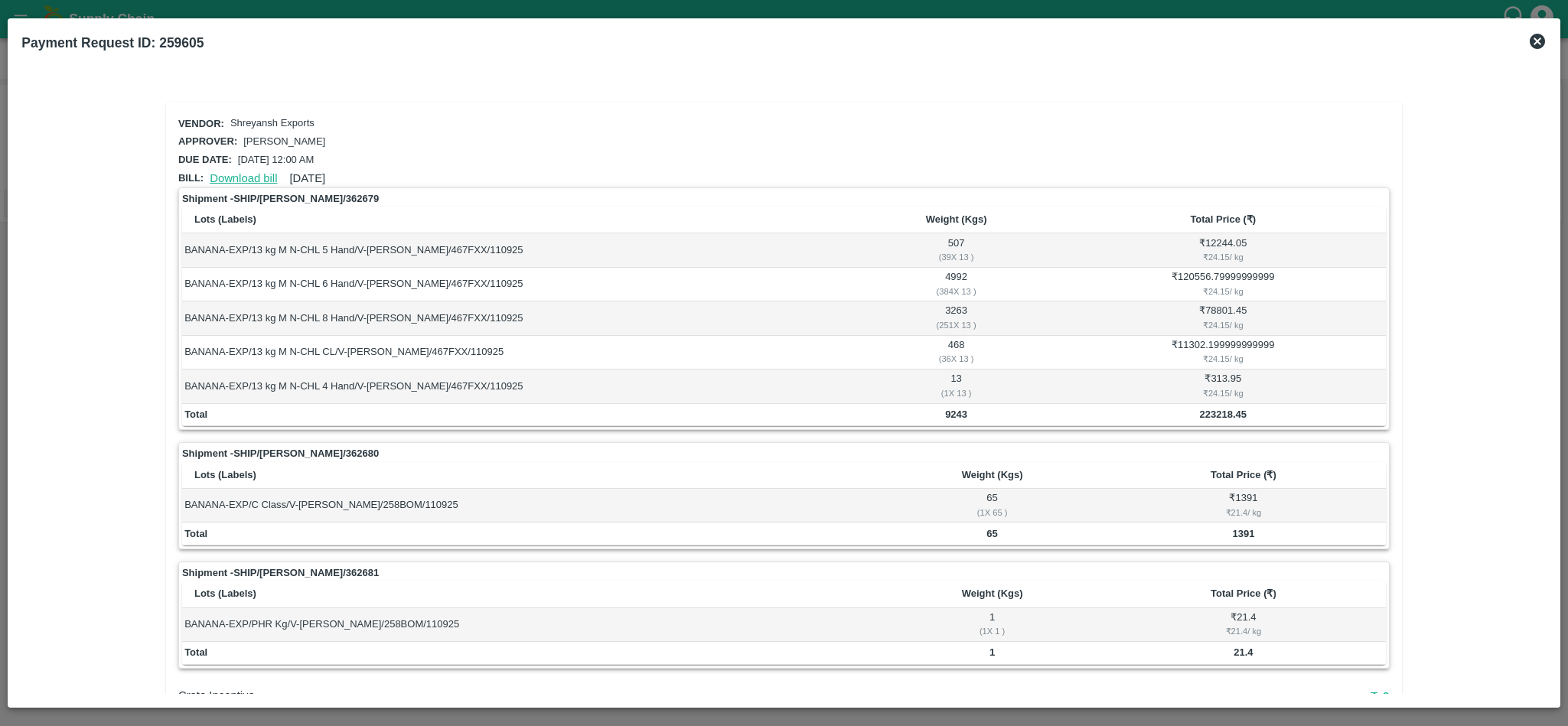
click at [239, 175] on link "Download bill" at bounding box center [243, 178] width 67 height 12
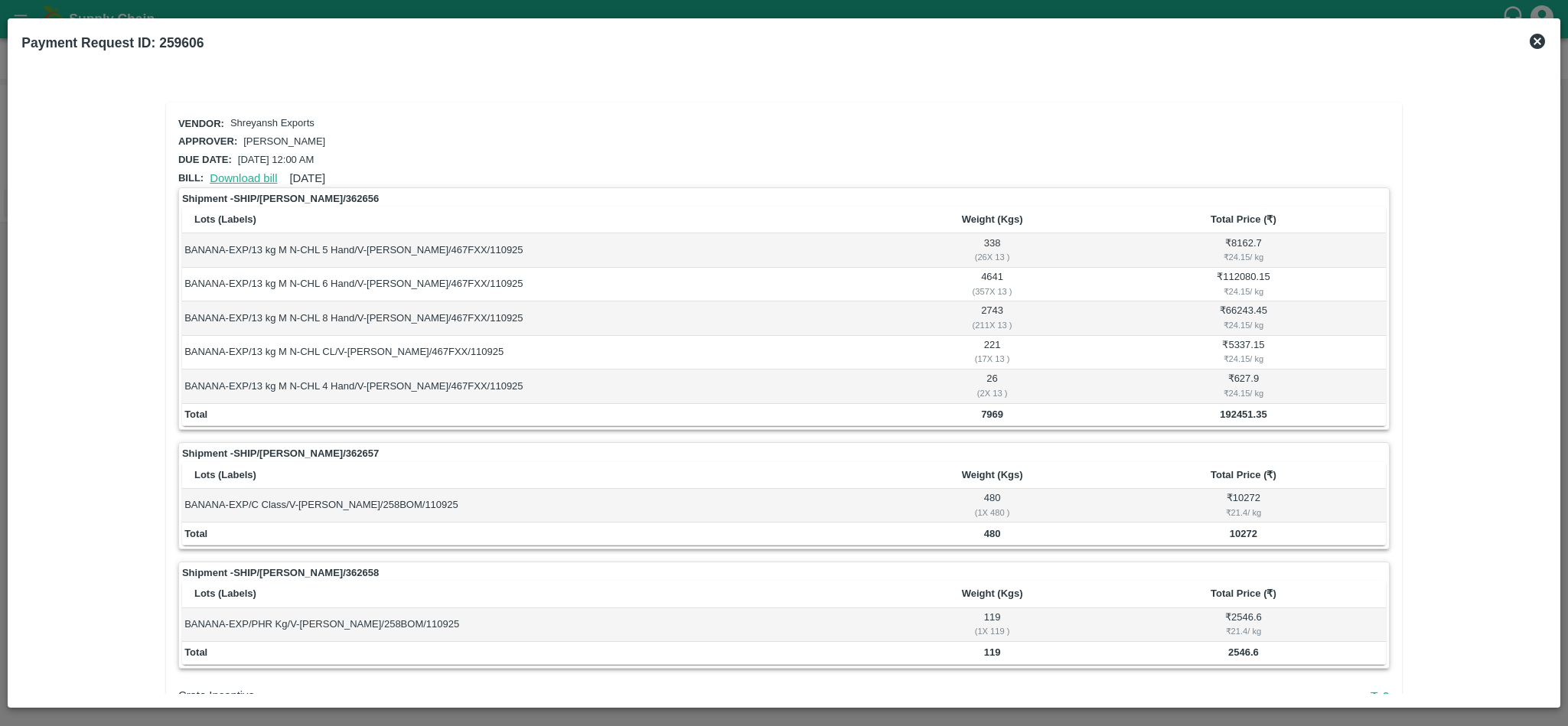
click at [243, 172] on link "Download bill" at bounding box center [243, 178] width 67 height 12
click at [650, 348] on td "BANANA-EXP/13 kg M N-CHL CL/V-[PERSON_NAME]/467FXX/110925" at bounding box center [533, 353] width 701 height 33
click at [274, 195] on strong "Shipment - SHIP/[PERSON_NAME]/362656" at bounding box center [281, 199] width 197 height 16
copy strong "[PERSON_NAME]"
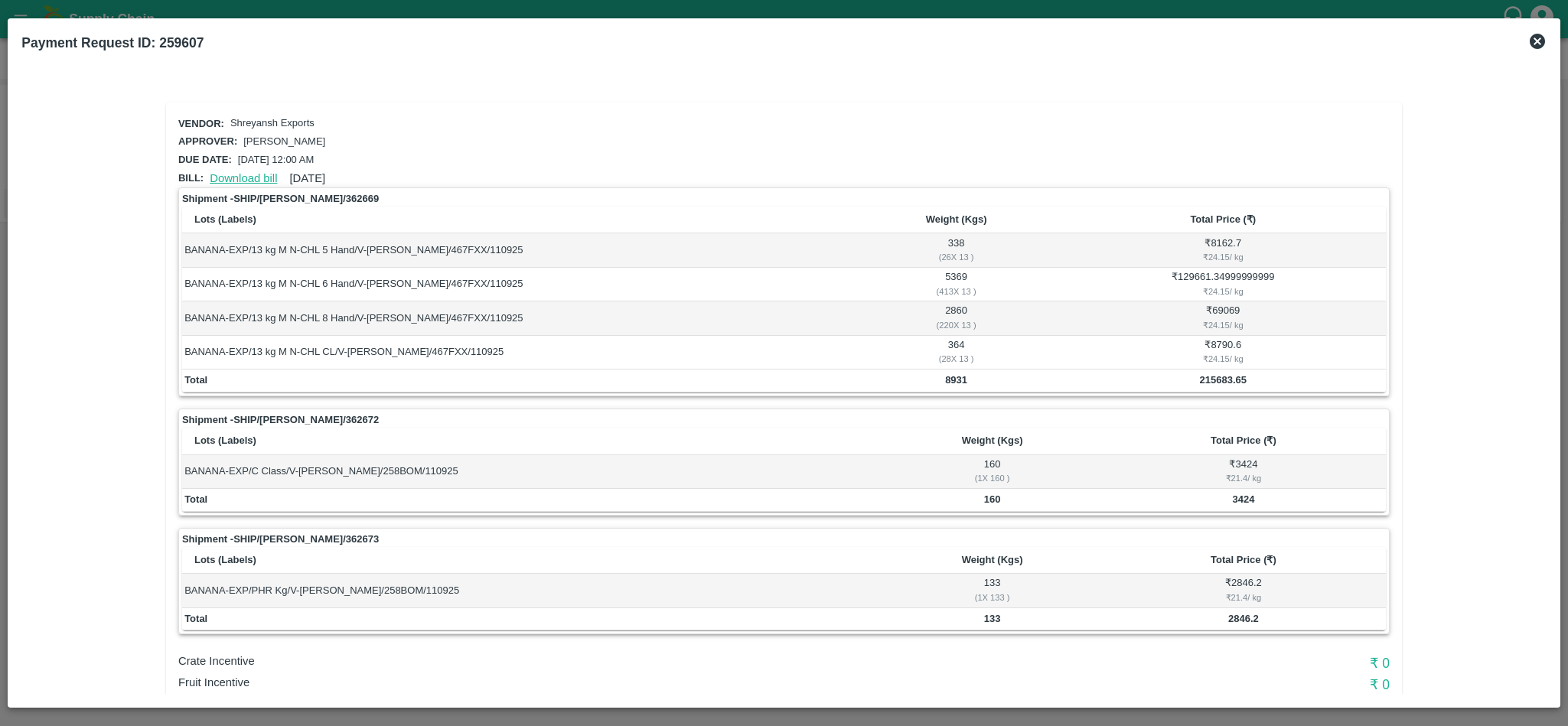
click at [251, 175] on link "Download bill" at bounding box center [243, 178] width 67 height 12
click at [238, 177] on link "Download bill" at bounding box center [243, 178] width 67 height 12
click at [245, 172] on link "Download bill" at bounding box center [243, 178] width 67 height 12
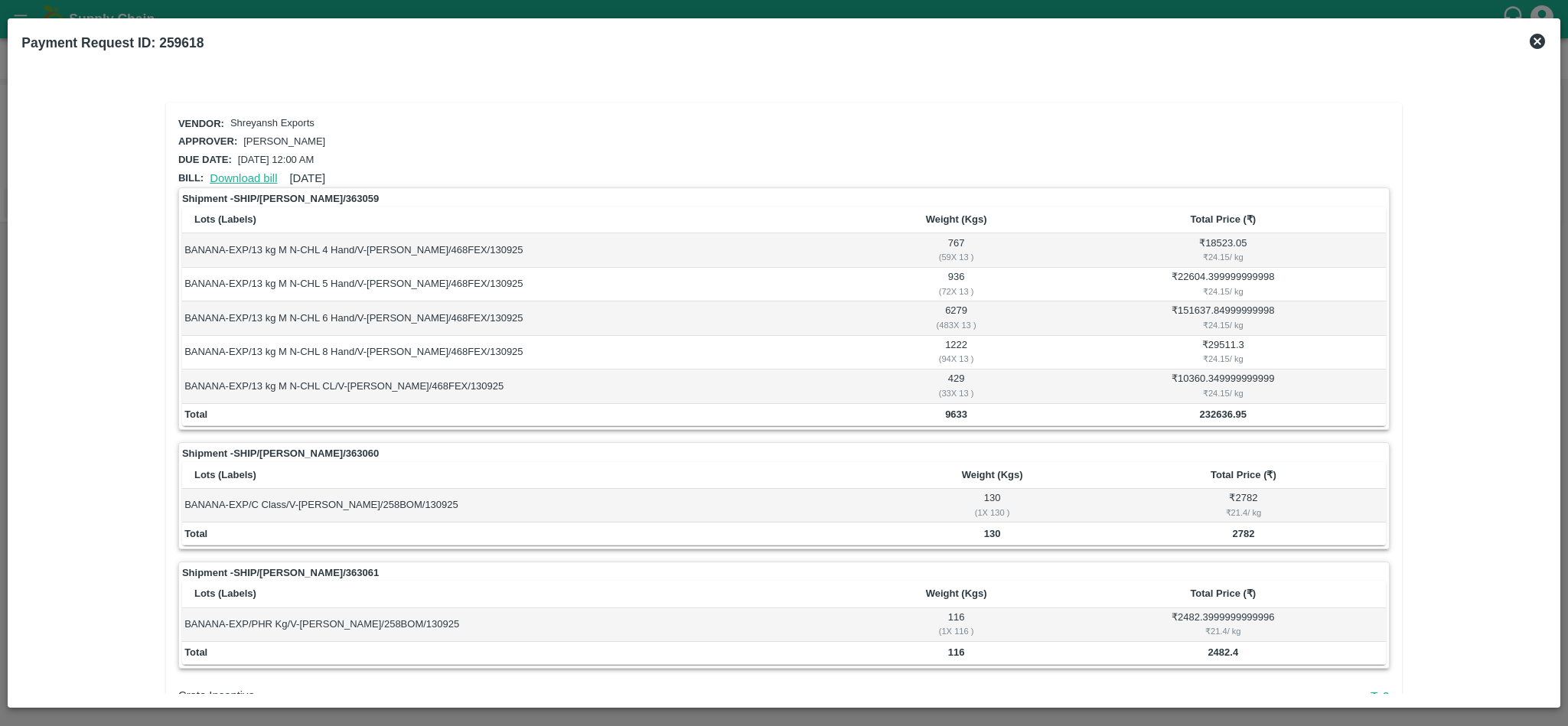
click at [232, 174] on link "Download bill" at bounding box center [243, 178] width 67 height 12
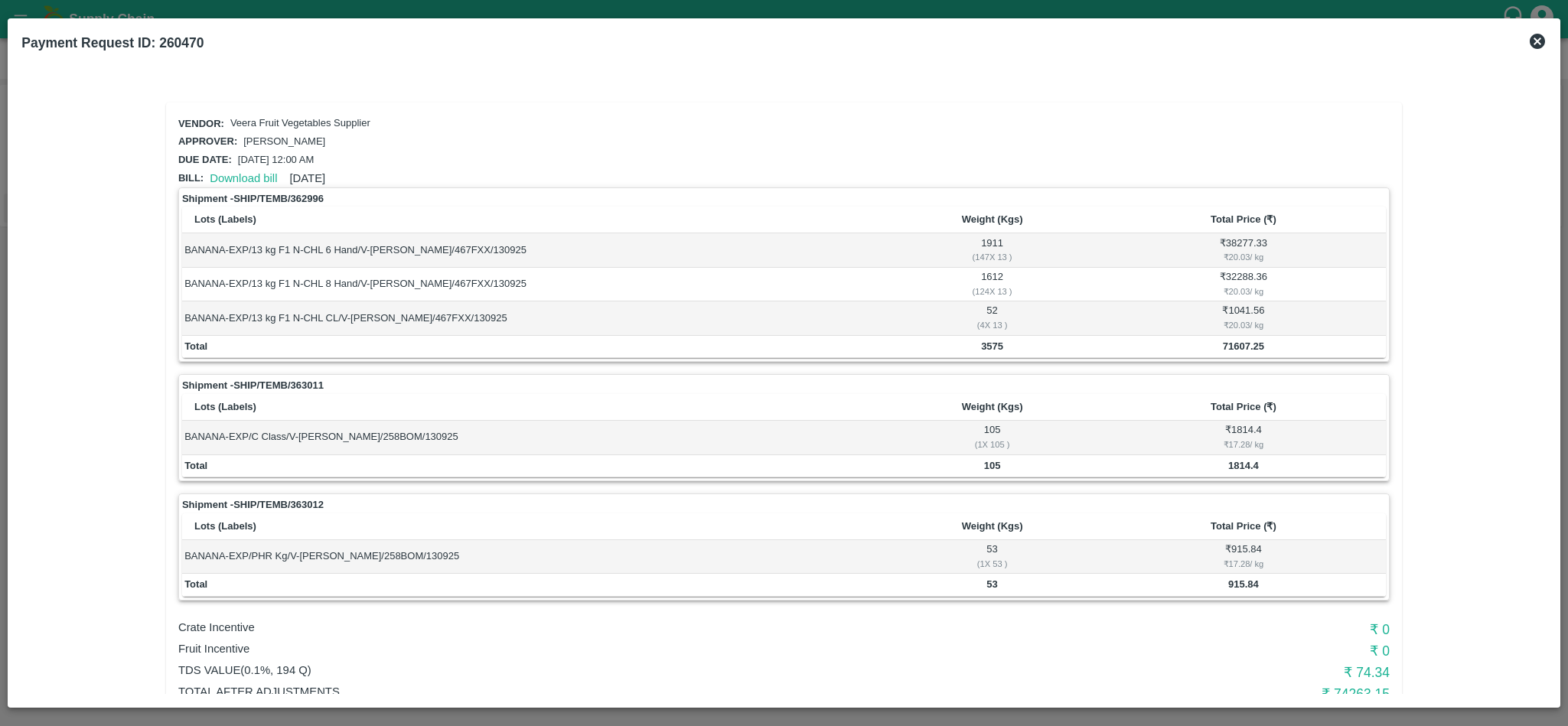
click at [278, 195] on strong "Shipment - SHIP/TEMB/362996" at bounding box center [253, 199] width 142 height 16
click at [273, 191] on strong "Shipment - SHIP/TEMB/362996" at bounding box center [253, 199] width 142 height 16
copy strong "TEMB"
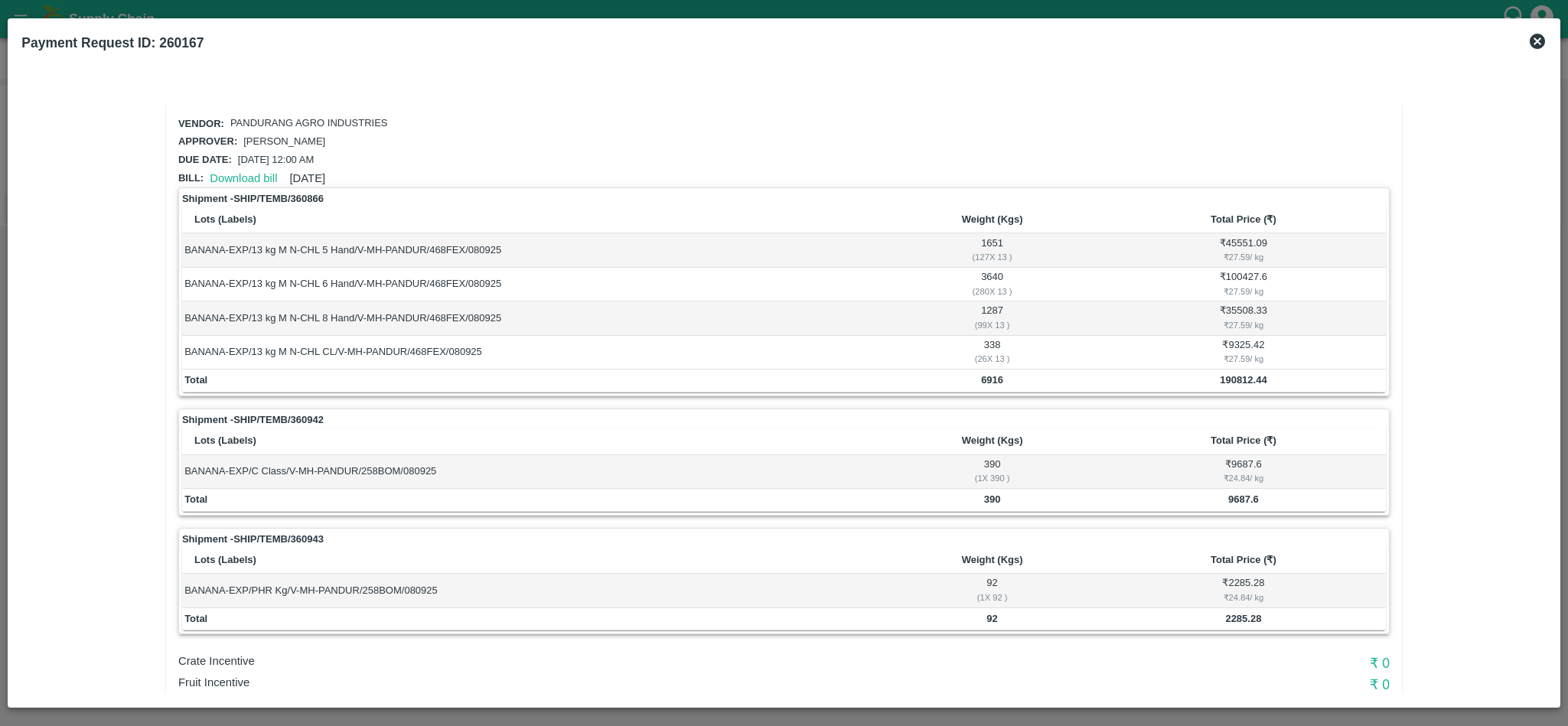
click at [271, 194] on strong "Shipment - SHIP/TEMB/360866" at bounding box center [253, 199] width 142 height 16
copy strong "TEMB"
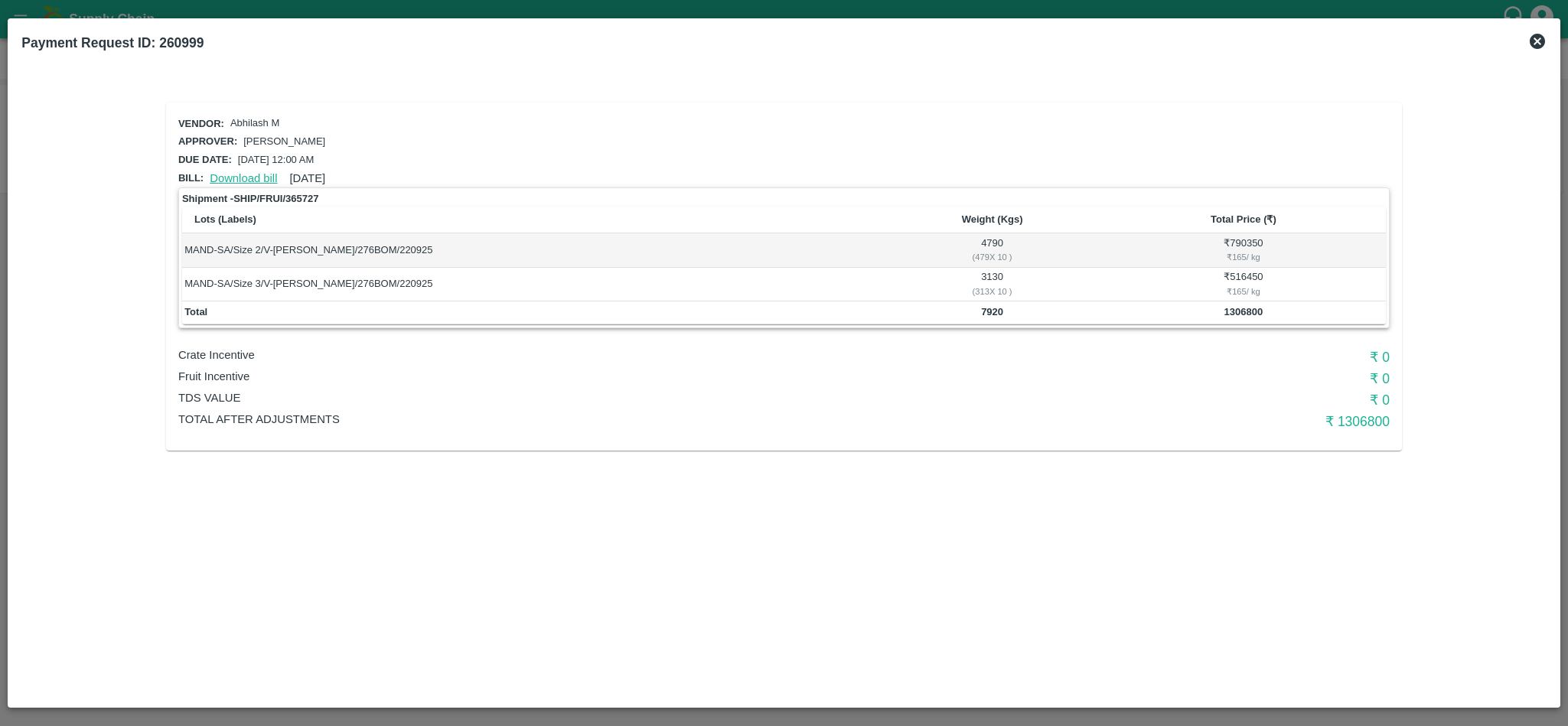
click at [229, 172] on link "Download bill" at bounding box center [243, 178] width 67 height 12
click at [1540, 39] on icon at bounding box center [1537, 41] width 16 height 16
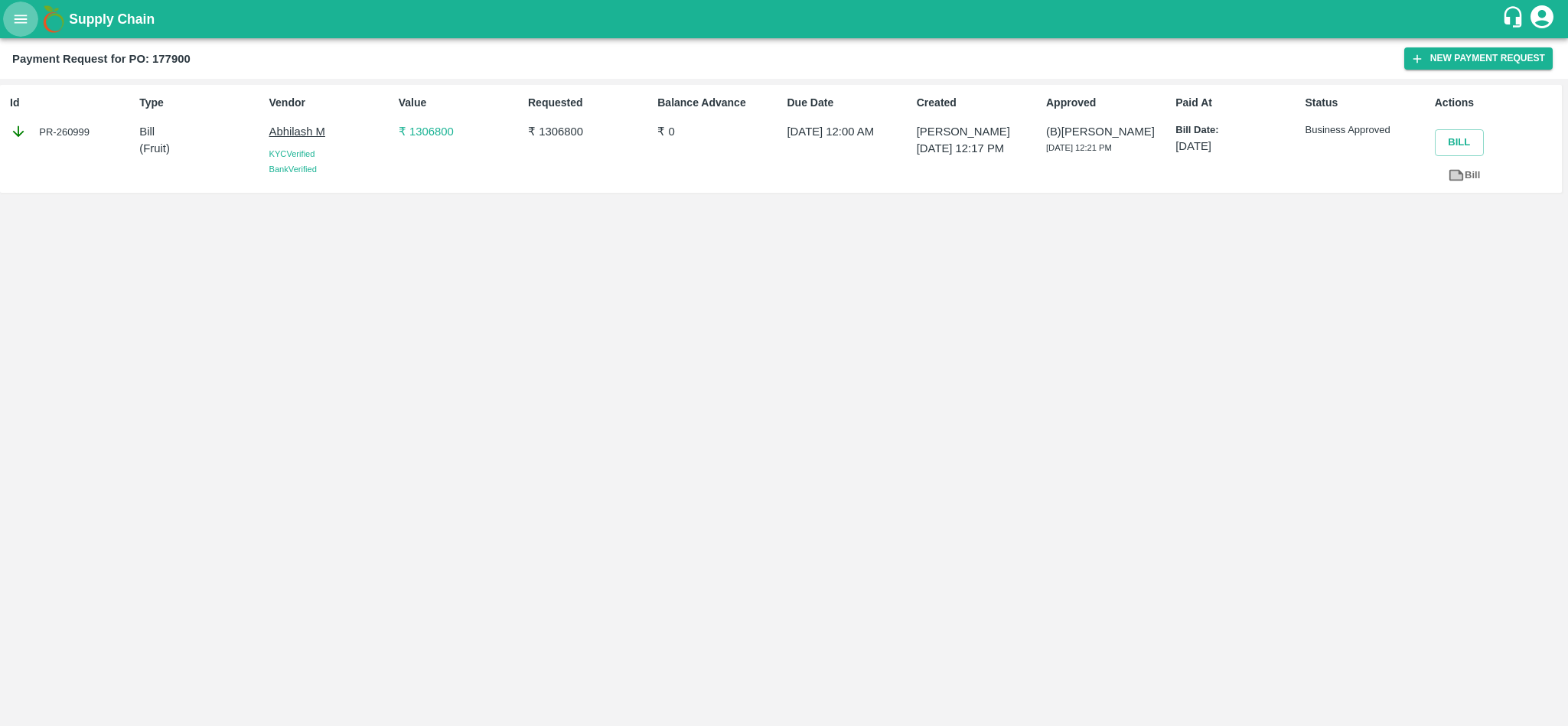
click at [26, 22] on icon "open drawer" at bounding box center [20, 19] width 17 height 17
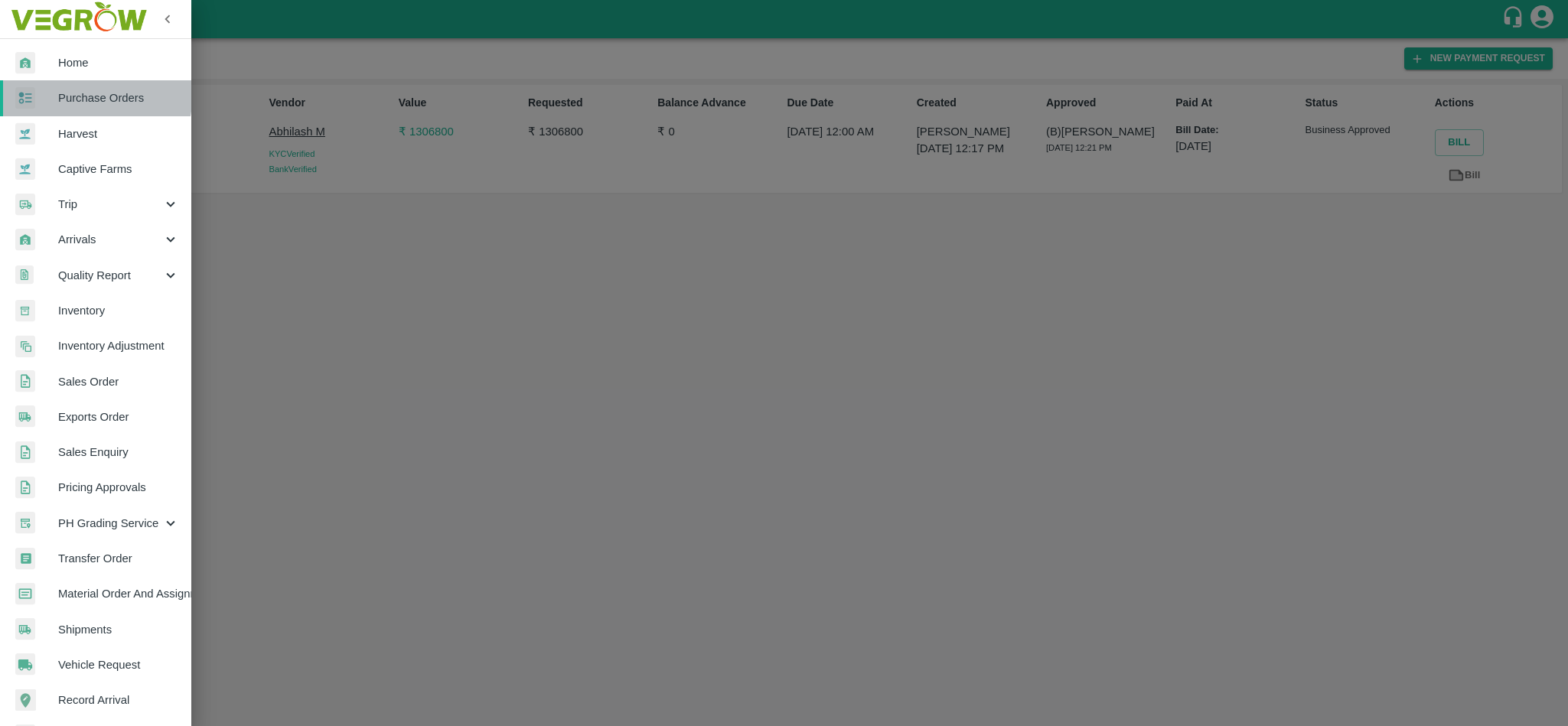
click at [83, 95] on span "Purchase Orders" at bounding box center [118, 98] width 121 height 17
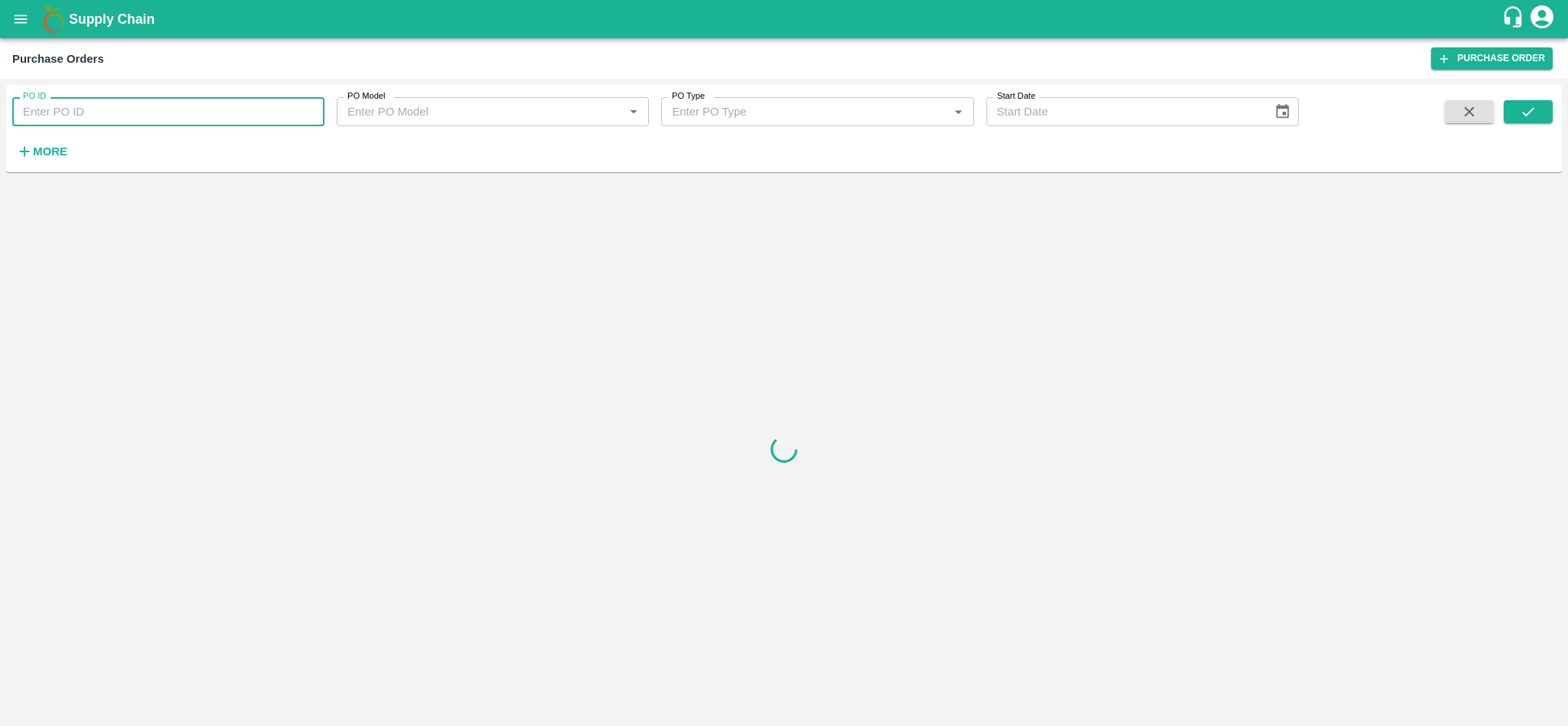
click at [127, 104] on input "PO ID" at bounding box center [167, 112] width 312 height 30
paste input "177900"
type input "177900"
click at [1540, 111] on button "submit" at bounding box center [1529, 111] width 49 height 23
